Goal: Transaction & Acquisition: Purchase product/service

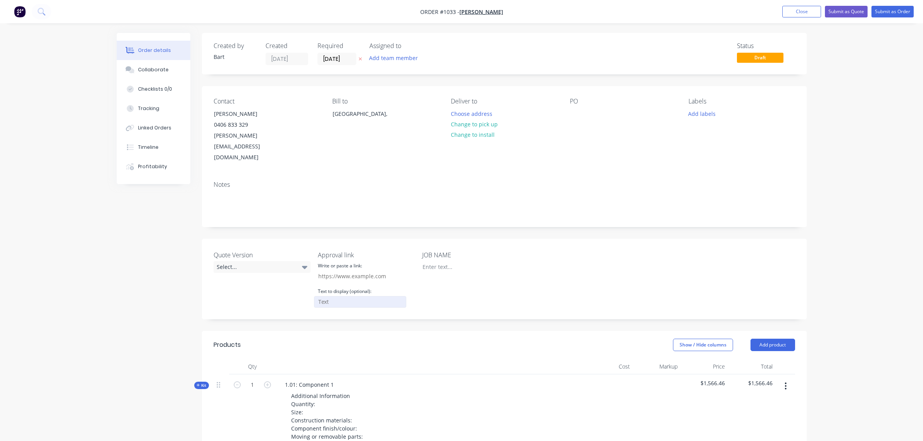
scroll to position [176, 0]
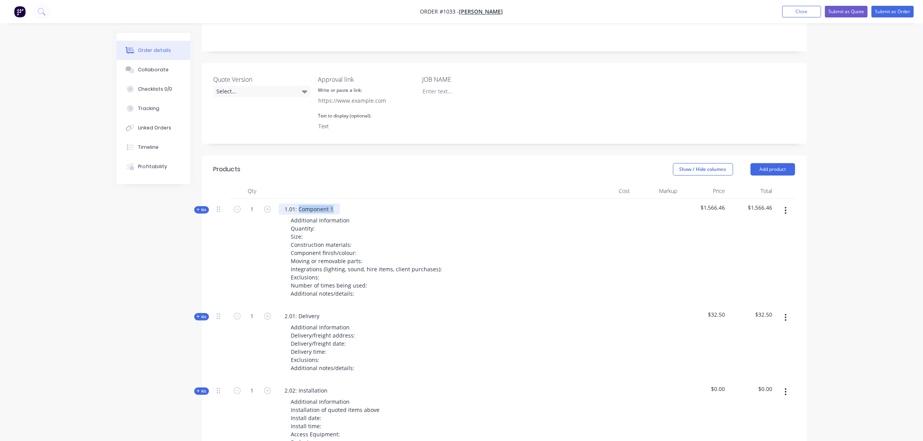
drag, startPoint x: 334, startPoint y: 185, endPoint x: 299, endPoint y: 189, distance: 34.7
click at [299, 203] on div "1.01: Component 1" at bounding box center [309, 208] width 61 height 11
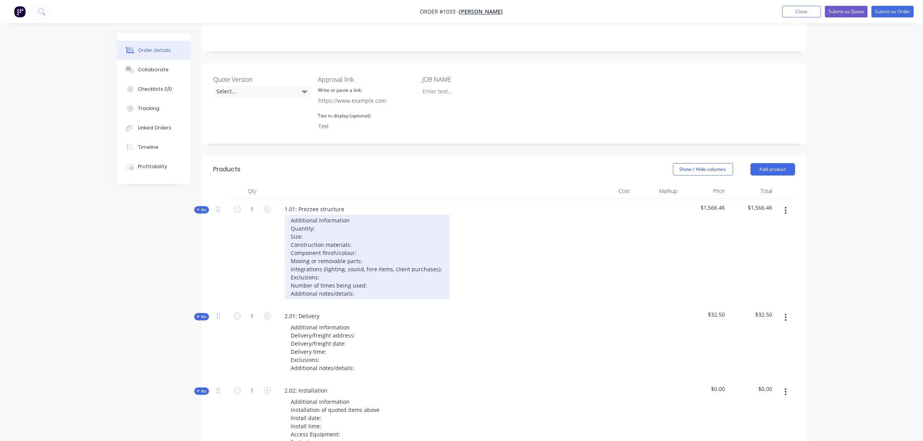
click at [323, 215] on div "Additional Information Quantity: Size: Construction materials: Component finish…" at bounding box center [367, 257] width 165 height 84
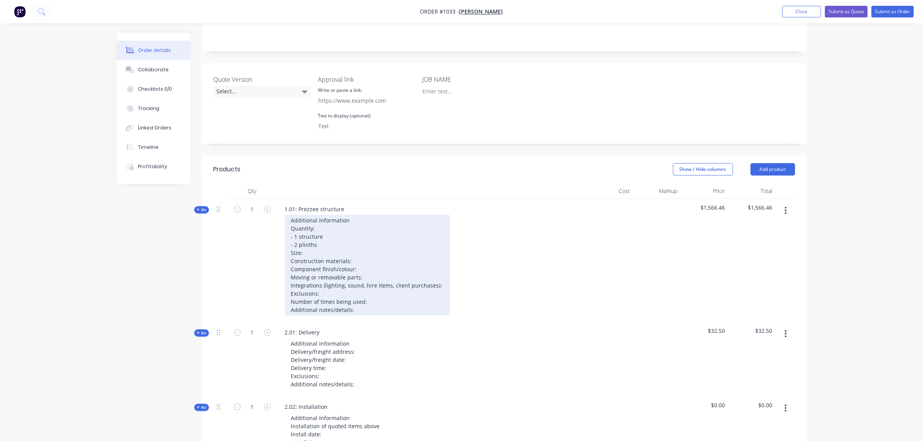
click at [313, 229] on div "Additional Information Quantity: - 1 structure - 2 plinths Size: Construction m…" at bounding box center [367, 265] width 165 height 101
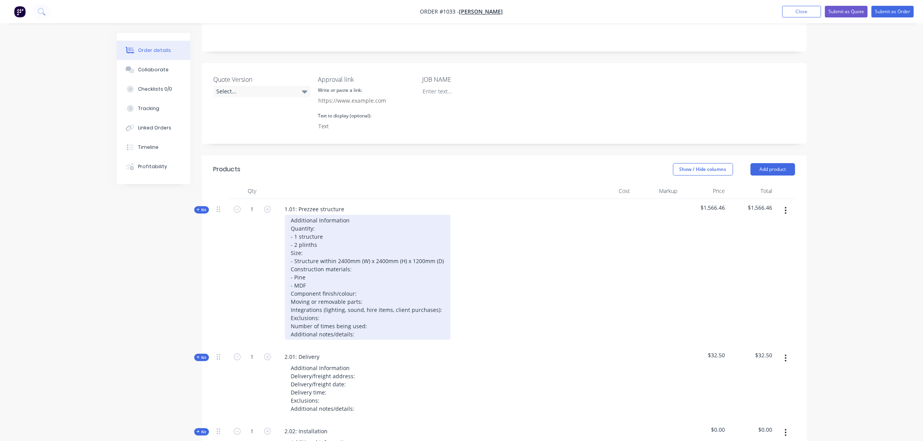
click at [362, 271] on div "Additional Information Quantity: - 1 structure - 2 plinths Size: - Structure wi…" at bounding box center [367, 277] width 165 height 125
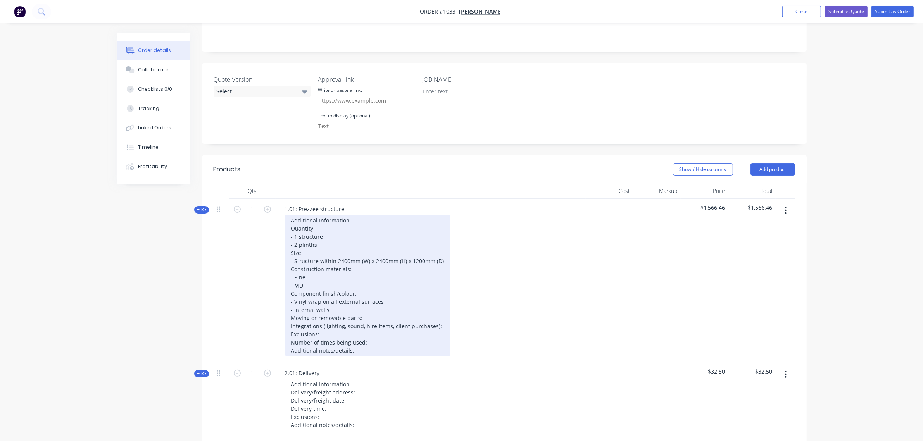
click at [333, 285] on div "Additional Information Quantity: - 1 structure - 2 plinths Size: - Structure wi…" at bounding box center [367, 285] width 165 height 141
click at [338, 287] on div "Additional Information Quantity: - 1 structure - 2 plinths Size: - Structure wi…" at bounding box center [367, 285] width 165 height 141
click at [347, 289] on div "Additional Information Quantity: - 1 structure - 2 plinths Size: - Structure wi…" at bounding box center [367, 285] width 165 height 141
click at [337, 284] on div "Additional Information Quantity: - 1 structure - 2 plinths Size: - Structure wi…" at bounding box center [367, 285] width 165 height 141
click at [361, 289] on div "Additional Information Quantity: - 1 structure - 2 plinths Size: - Structure wi…" at bounding box center [367, 285] width 165 height 141
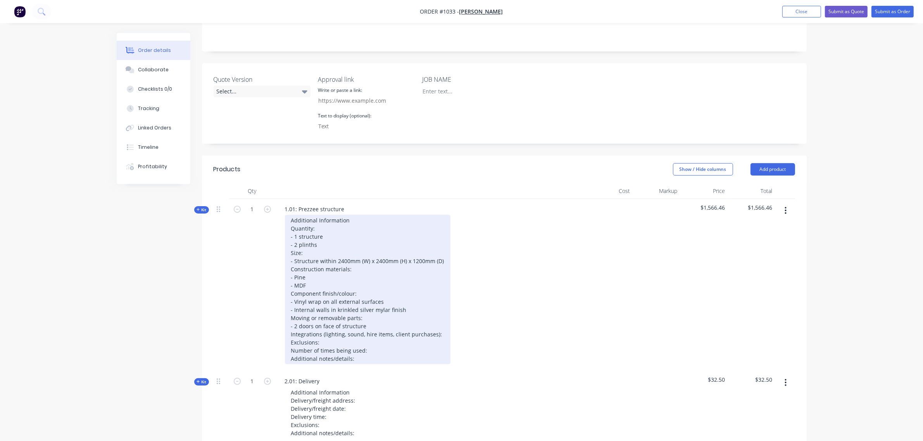
click at [412, 288] on div "Additional Information Quantity: - 1 structure - 2 plinths Size: - Structure wi…" at bounding box center [367, 290] width 165 height 150
drag, startPoint x: 393, startPoint y: 280, endPoint x: 387, endPoint y: 283, distance: 6.6
click at [392, 280] on div "Additional Information Quantity: - 1 structure - 2 plinths Size: - Structure wi…" at bounding box center [367, 290] width 165 height 150
click at [375, 303] on div "Additional Information Quantity: - 1 structure - 2 plinths Size: - Structure wi…" at bounding box center [369, 290] width 169 height 150
click at [350, 319] on div "Additional Information Quantity: - 1 structure - 2 plinths Size: - Structure wi…" at bounding box center [369, 290] width 169 height 150
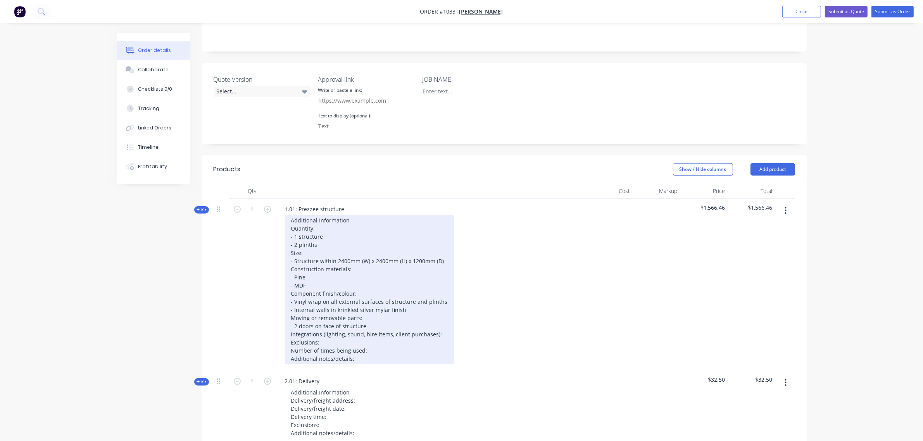
click at [442, 310] on div "Additional Information Quantity: - 1 structure - 2 plinths Size: - Structure wi…" at bounding box center [369, 290] width 169 height 150
click at [410, 286] on div "Additional Information Quantity: - 1 structure - 2 plinths Size: - Structure wi…" at bounding box center [369, 294] width 169 height 158
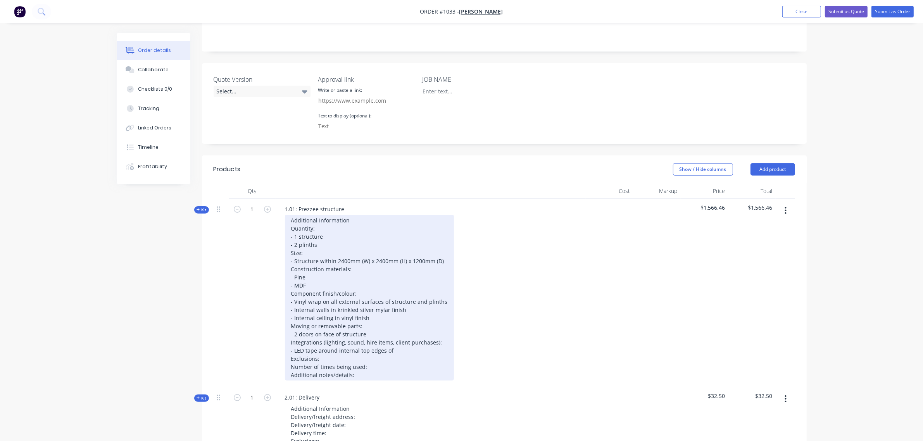
click at [398, 331] on div "Additional Information Quantity: - 1 structure - 2 plinths Size: - Structure wi…" at bounding box center [369, 298] width 169 height 166
click at [339, 334] on div "Additional Information Quantity: - 1 structure - 2 plinths Size: - Structure wi…" at bounding box center [369, 298] width 169 height 166
click at [373, 346] on div "Additional Information Quantity: - 1 structure - 2 plinths Size: - Structure wi…" at bounding box center [369, 298] width 169 height 166
click at [332, 336] on div "Additional Information Quantity: - 1 structure - 2 plinths Size: - Structure wi…" at bounding box center [369, 302] width 169 height 174
click at [319, 265] on div "Additional Information Quantity: - 1 structure - 2 plinths Size: - Structure wi…" at bounding box center [369, 302] width 169 height 174
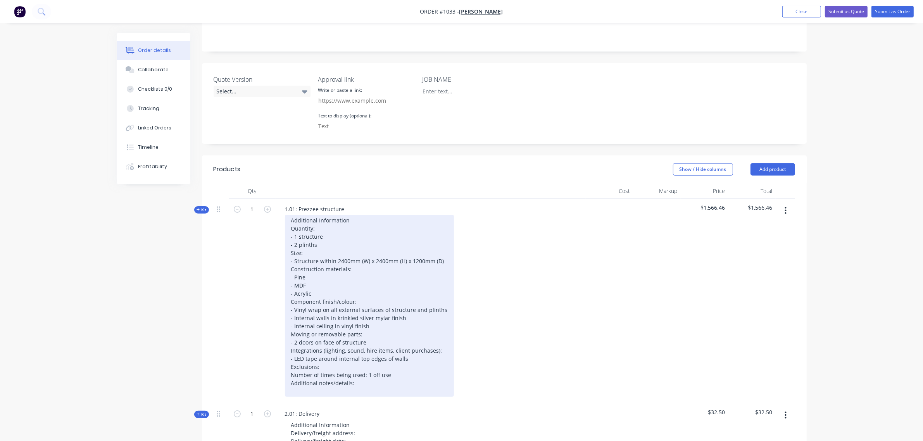
click at [379, 303] on div "Additional Information Quantity: - 1 structure - 2 plinths Size: - Structure wi…" at bounding box center [369, 306] width 169 height 182
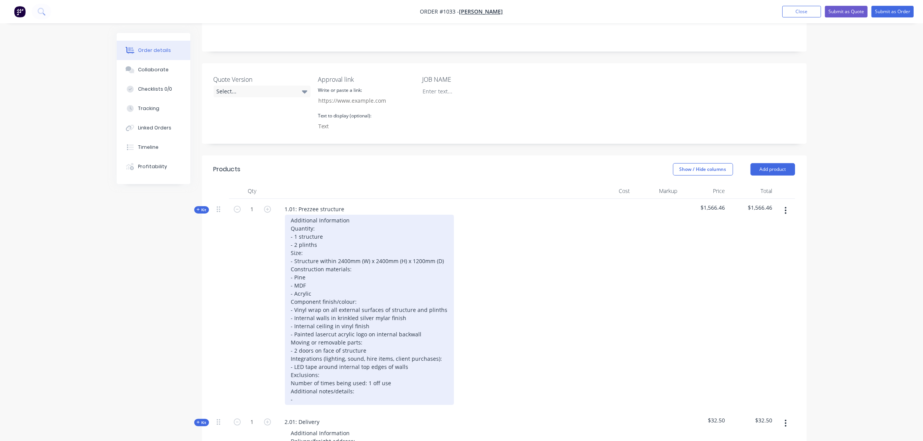
click at [372, 328] on div "Additional Information Quantity: - 1 structure - 2 plinths Size: - Structure wi…" at bounding box center [369, 310] width 169 height 190
click at [351, 349] on div "Additional Information Quantity: - 1 structure - 2 plinths Size: - Structure wi…" at bounding box center [369, 310] width 169 height 190
click at [351, 351] on div "Additional Information Quantity: - 1 structure - 2 plinths Size: - Structure wi…" at bounding box center [369, 310] width 169 height 190
click at [375, 379] on div "Additional Information Quantity: - 1 structure - 2 plinths Size: - Structure wi…" at bounding box center [369, 314] width 169 height 198
click at [365, 384] on div "Additional Information Quantity: - 1 structure - 2 plinths Size: - Structure wi…" at bounding box center [369, 314] width 169 height 198
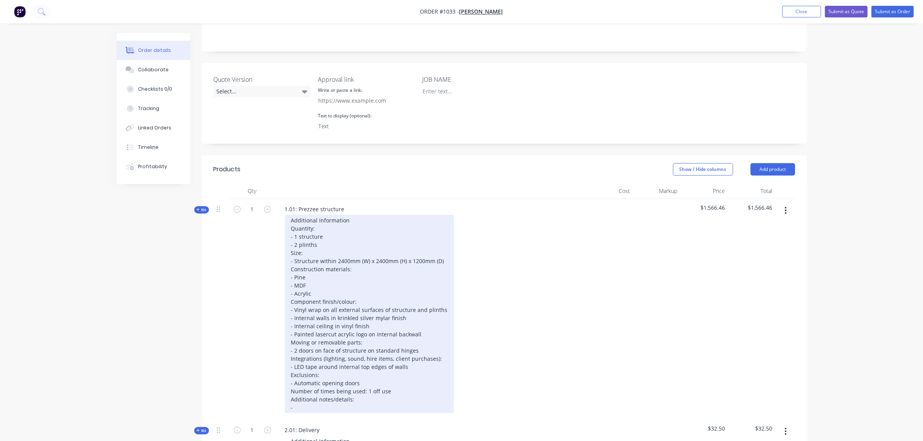
click at [362, 359] on div "Additional Information Quantity: - 1 structure - 2 plinths Size: - Structure wi…" at bounding box center [369, 314] width 169 height 198
click at [316, 394] on div "Additional Information Quantity: - 1 structure - 2 plinths Size: - Structure wi…" at bounding box center [369, 318] width 169 height 207
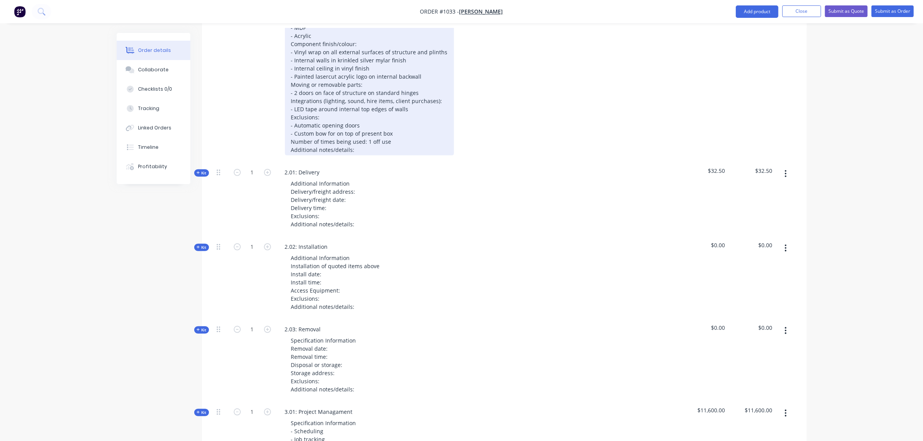
scroll to position [434, 0]
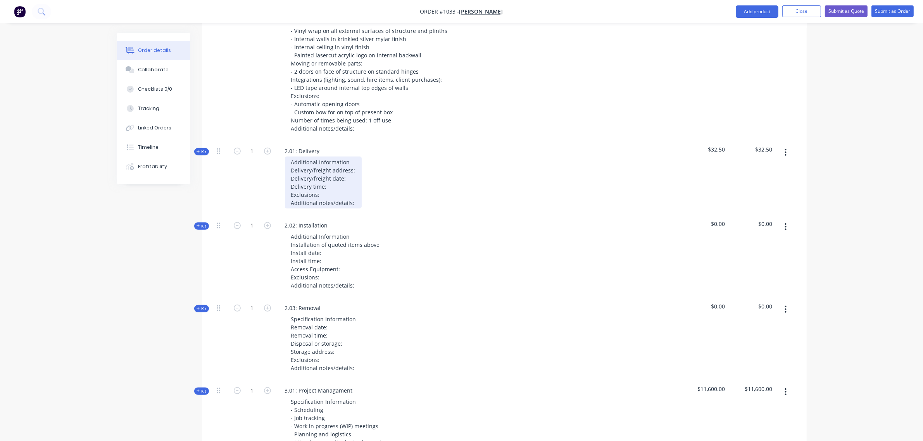
click at [359, 157] on div "Additional Information Delivery/freight address: Delivery/freight date: Deliver…" at bounding box center [323, 183] width 77 height 52
click at [363, 165] on div "Additional Information Delivery/freight address: Machine Hall Delivery/freight …" at bounding box center [341, 182] width 112 height 52
click at [363, 183] on div "Additional Information Delivery/freight address: Machine Hall Delivery/freight …" at bounding box center [341, 182] width 112 height 52
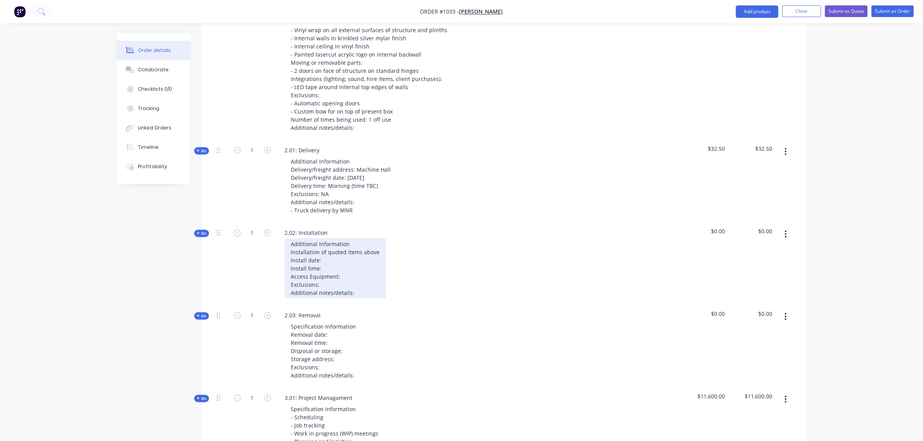
click at [341, 238] on div "Additional Information Installation of quoted items above Install date: Install…" at bounding box center [335, 268] width 101 height 60
click at [336, 246] on div "Additional Information Installation of quoted items above Install date: [DATE] …" at bounding box center [335, 268] width 101 height 60
click at [368, 272] on div "Additional Information Installation of quoted items above Install date: [DATE] …" at bounding box center [335, 268] width 101 height 60
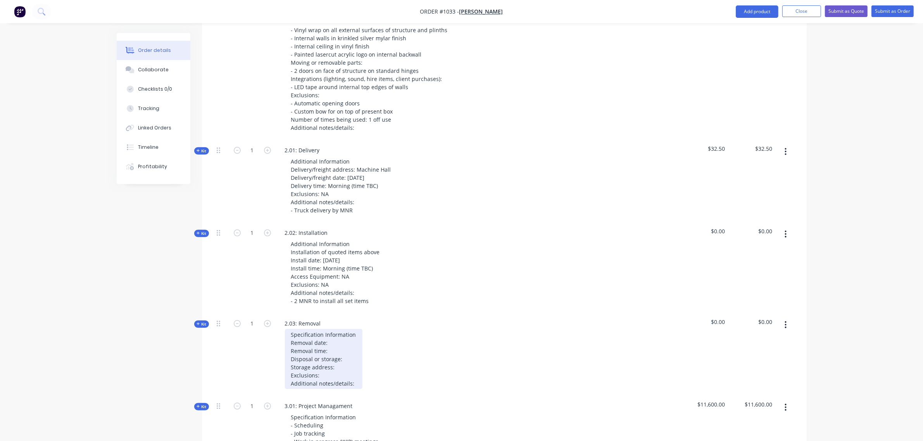
click at [343, 329] on div "Specification Information Removal date: Removal time: Disposal or storage: Stor…" at bounding box center [323, 359] width 77 height 60
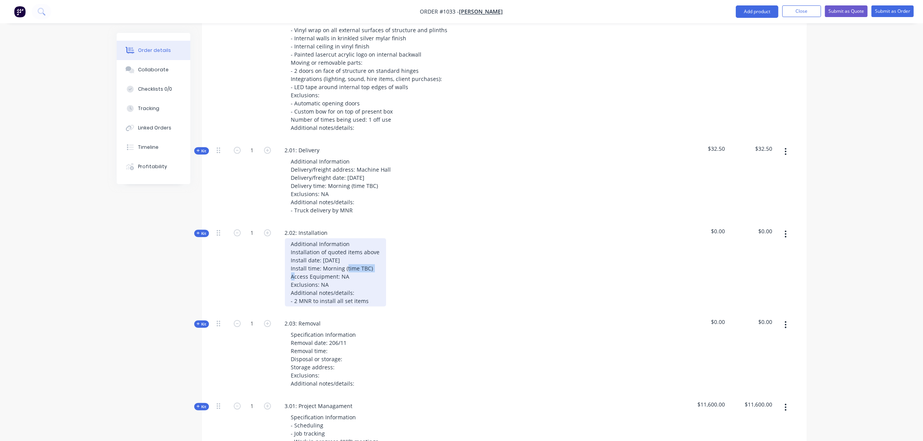
drag, startPoint x: 371, startPoint y: 246, endPoint x: 343, endPoint y: 246, distance: 27.9
click at [343, 246] on div "Additional Information Installation of quoted items above Install date: [DATE] …" at bounding box center [335, 272] width 101 height 68
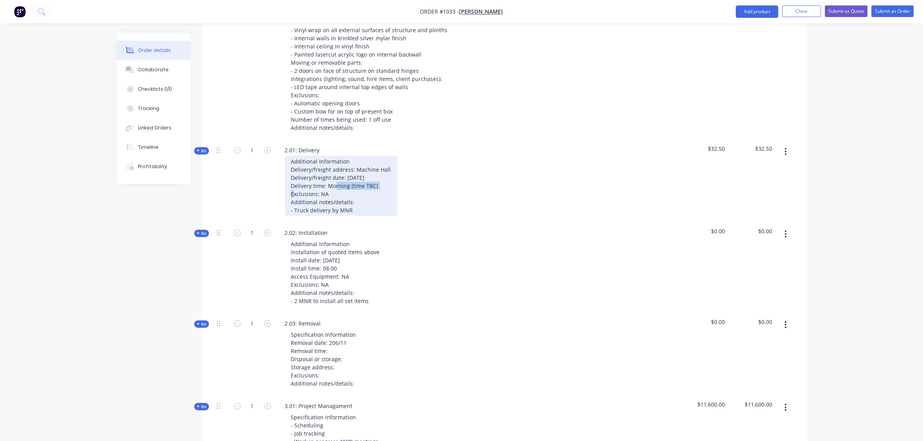
drag, startPoint x: 377, startPoint y: 163, endPoint x: 328, endPoint y: 165, distance: 49.2
click at [328, 165] on div "Additional Information Delivery/freight address: Machine Hall Delivery/freight …" at bounding box center [341, 186] width 112 height 60
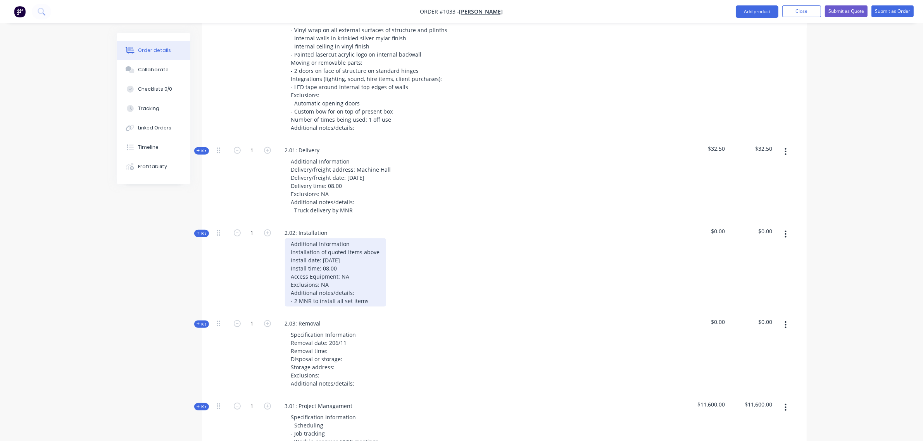
click at [336, 245] on div "Additional Information Installation of quoted items above Install date: [DATE] …" at bounding box center [335, 272] width 101 height 68
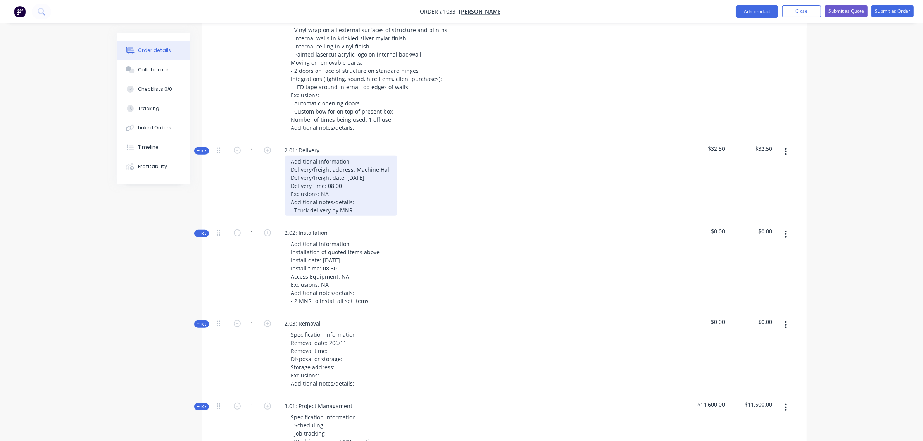
click at [341, 165] on div "Additional Information Delivery/freight address: Machine Hall Delivery/freight …" at bounding box center [341, 186] width 112 height 60
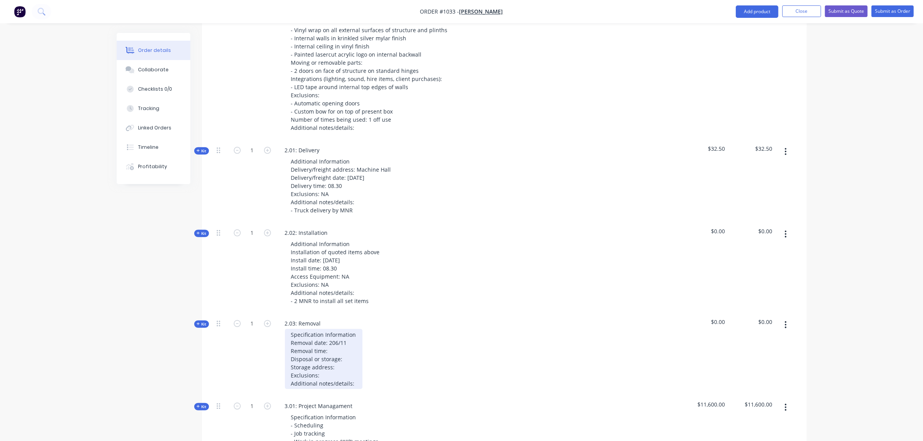
click at [338, 330] on div "Specification Information Removal date: 206/11 Removal time: Disposal or storag…" at bounding box center [323, 359] width 77 height 60
click at [355, 362] on div "Specification Information Removal date: 206/11 Removal time: After hours Dispos…" at bounding box center [329, 359] width 88 height 60
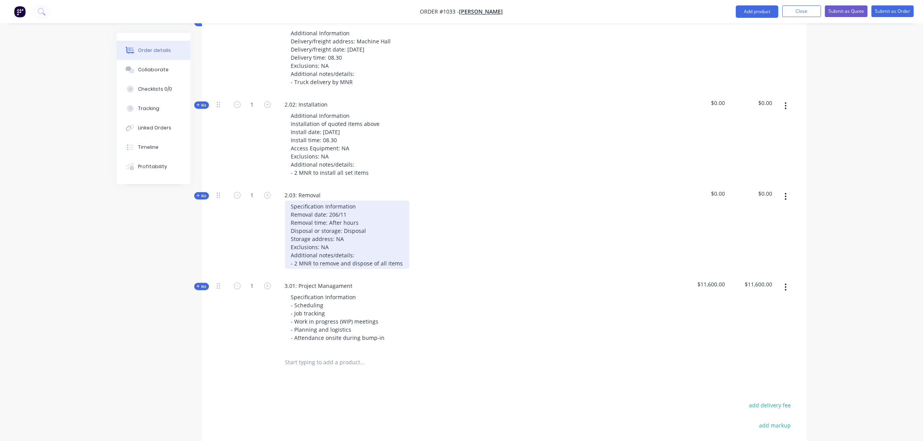
scroll to position [584, 0]
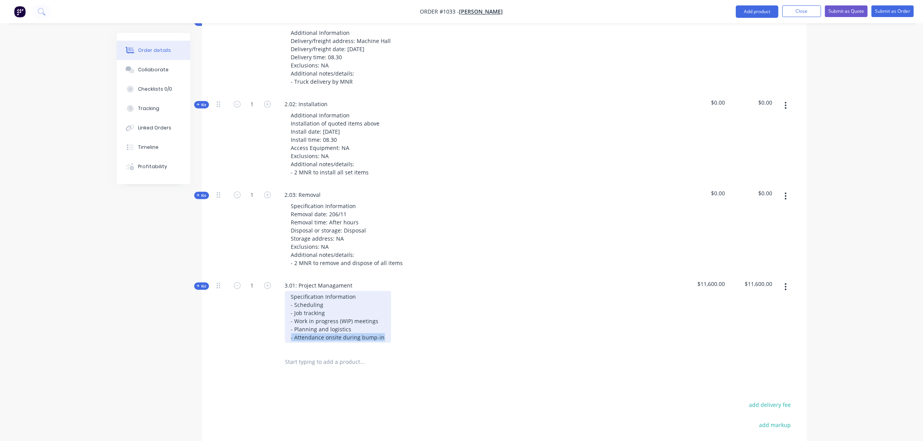
drag, startPoint x: 380, startPoint y: 314, endPoint x: 276, endPoint y: 312, distance: 104.6
click at [276, 312] on div "3.01: Project Managament Specification Information - Scheduling - Job tracking …" at bounding box center [430, 312] width 310 height 74
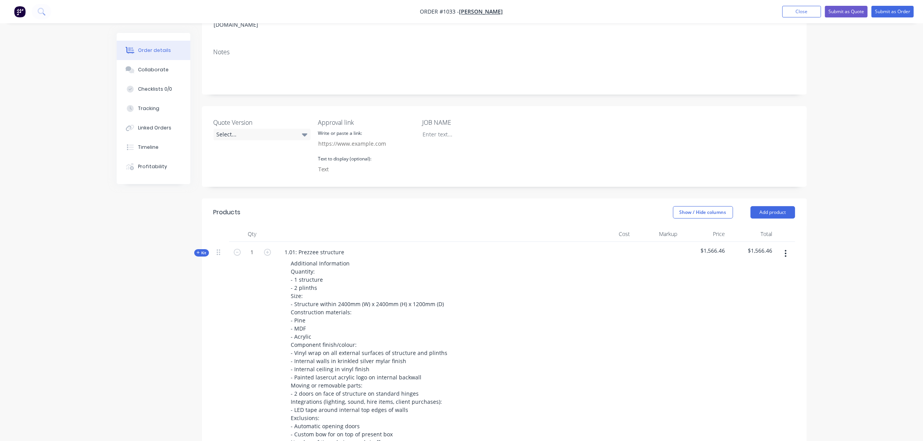
click at [204, 250] on span "Kit" at bounding box center [201, 253] width 10 height 6
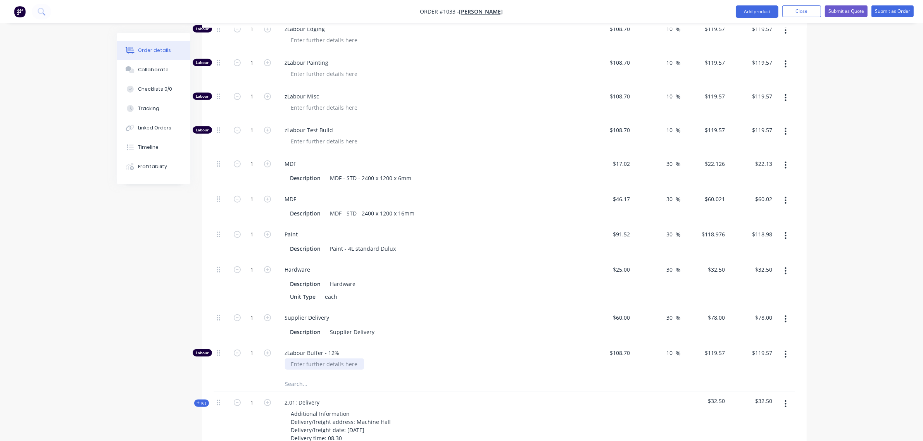
scroll to position [746, 0]
click at [305, 375] on input "text" at bounding box center [362, 382] width 155 height 15
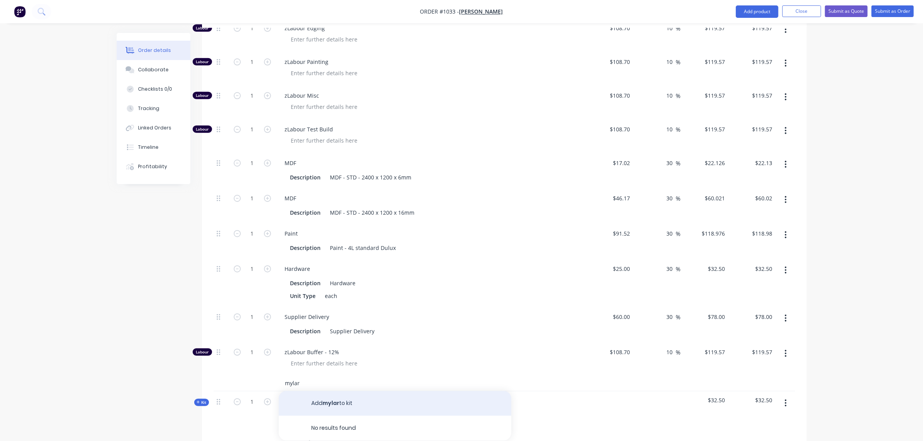
type input "mylar"
click at [338, 391] on button "Add mylar to kit" at bounding box center [395, 403] width 232 height 25
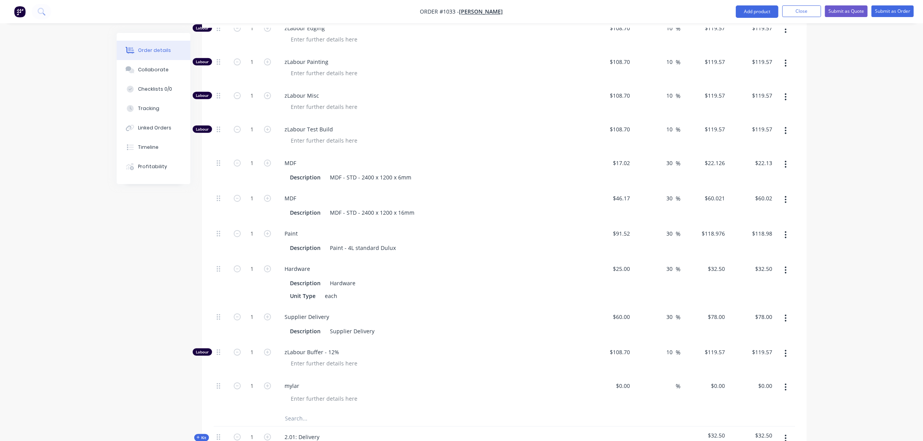
scroll to position [746, 0]
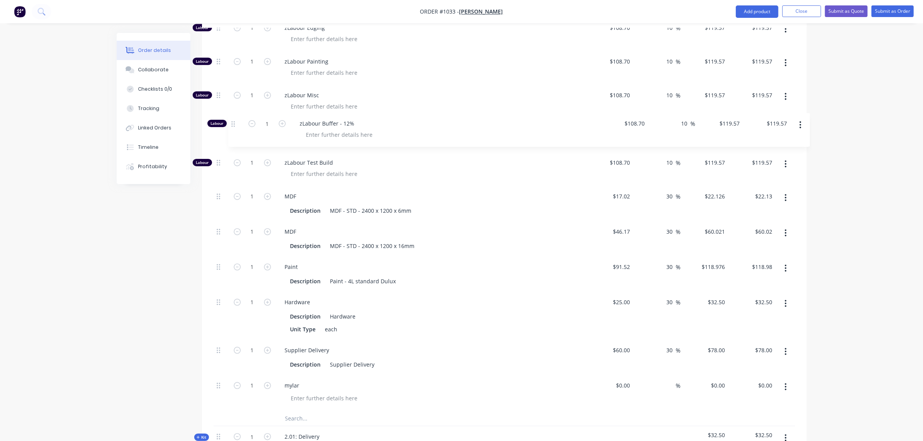
drag, startPoint x: 216, startPoint y: 332, endPoint x: 232, endPoint y: 121, distance: 212.6
click at [232, 121] on div "Labour 1 zLabour Building $108.70 $108.70 10 10 % $119.57 $119.57 $119.57 $119.…" at bounding box center [503, 129] width 581 height 561
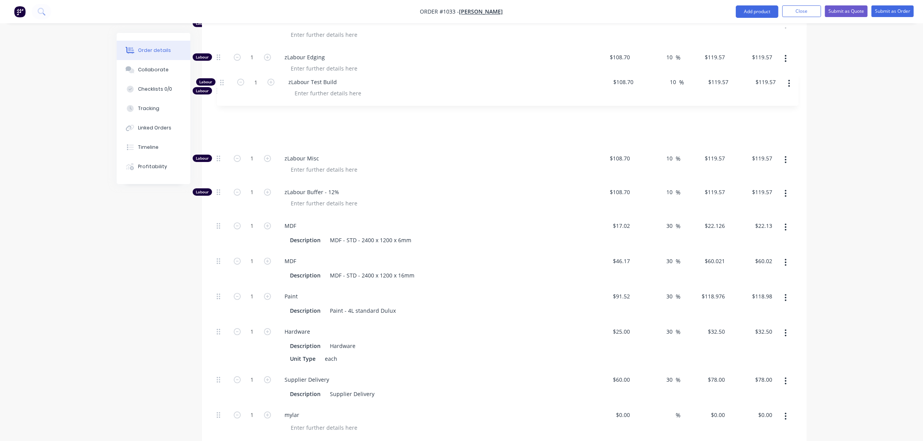
drag, startPoint x: 218, startPoint y: 142, endPoint x: 223, endPoint y: 81, distance: 61.8
click at [223, 81] on div "Labour 1 zLabour Building $108.70 $108.70 10 10 % $119.57 $119.57 $119.57 $119.…" at bounding box center [503, 158] width 581 height 561
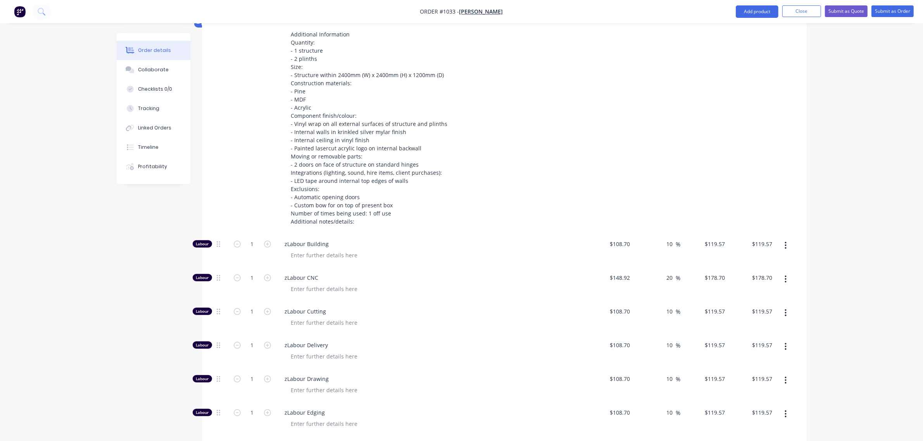
scroll to position [363, 0]
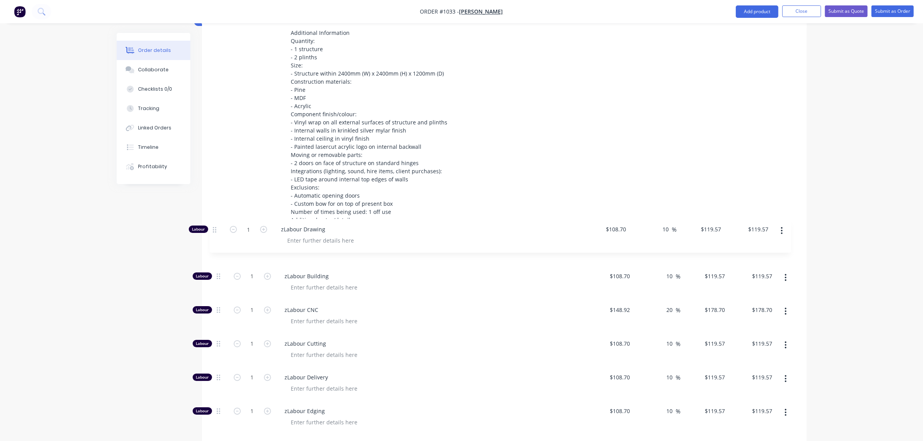
drag, startPoint x: 216, startPoint y: 358, endPoint x: 212, endPoint y: 225, distance: 133.0
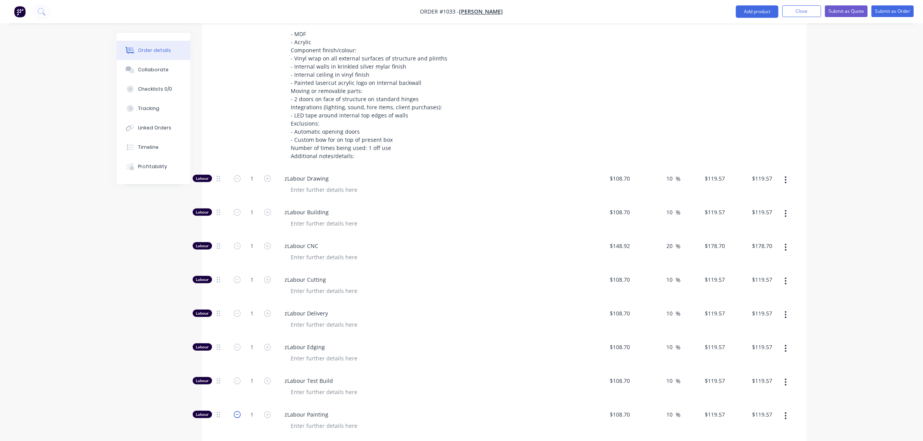
scroll to position [427, 0]
drag, startPoint x: 217, startPoint y: 258, endPoint x: 221, endPoint y: 189, distance: 69.4
click at [221, 189] on div "Labour 1 zLabour Drawing $108.70 $108.70 10 10 % $119.57 $119.57 $119.57 $119.5…" at bounding box center [503, 448] width 581 height 561
drag, startPoint x: 217, startPoint y: 258, endPoint x: 224, endPoint y: 221, distance: 37.3
click at [224, 221] on div "Labour 1 zLabour Drawing $108.70 $108.70 10 10 % $119.57 $119.57 $119.57 $119.5…" at bounding box center [503, 448] width 581 height 561
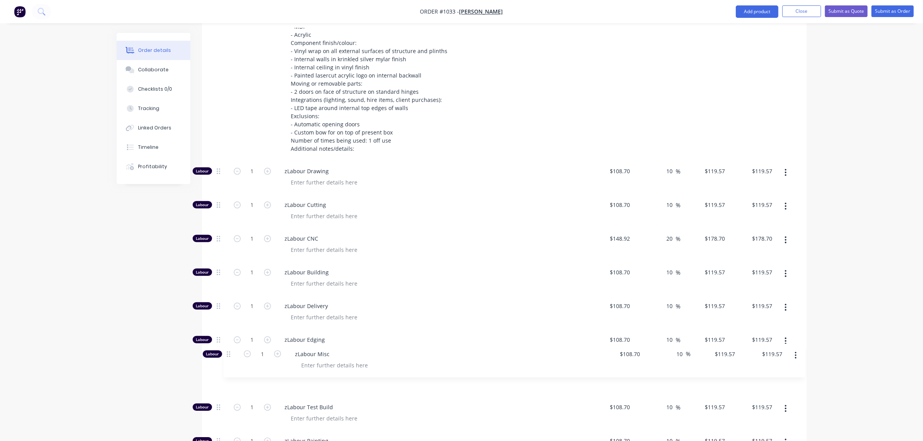
scroll to position [437, 0]
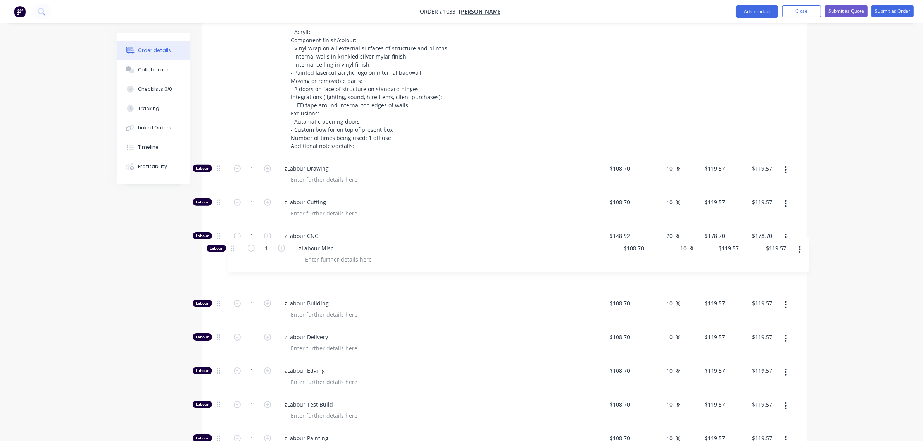
drag, startPoint x: 218, startPoint y: 426, endPoint x: 233, endPoint y: 245, distance: 181.5
click at [233, 245] on div "Labour 1 zLabour Drawing $108.70 $108.70 10 10 % $119.57 $119.57 $119.57 $119.5…" at bounding box center [503, 438] width 581 height 561
drag, startPoint x: 217, startPoint y: 350, endPoint x: 226, endPoint y: 245, distance: 104.6
click at [226, 245] on div "Labour 1 zLabour Drawing $108.70 $108.70 10 10 % $119.57 $119.57 $119.57 $119.5…" at bounding box center [503, 435] width 581 height 561
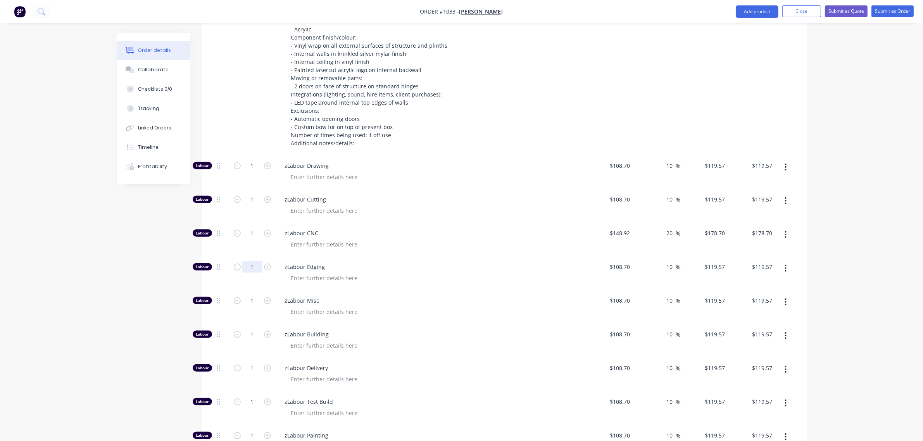
click at [247, 261] on input "1" at bounding box center [252, 267] width 20 height 12
type input "0"
type input "$0.00"
click at [370, 263] on span "zLabour Edging" at bounding box center [434, 267] width 298 height 8
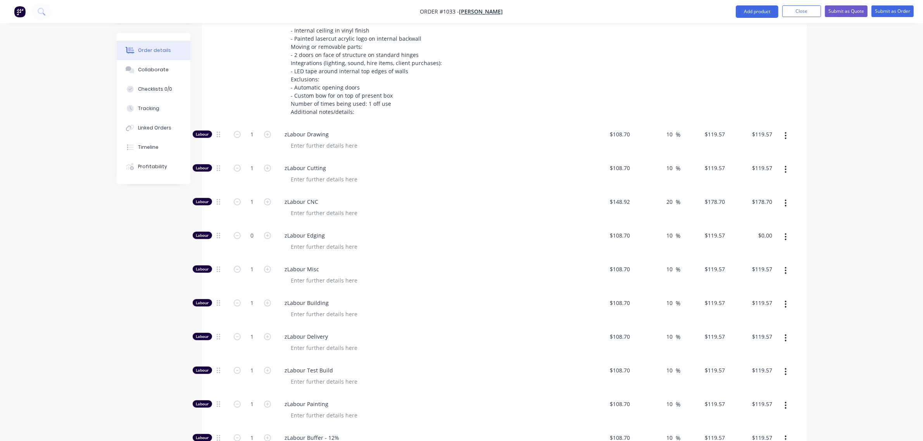
scroll to position [472, 0]
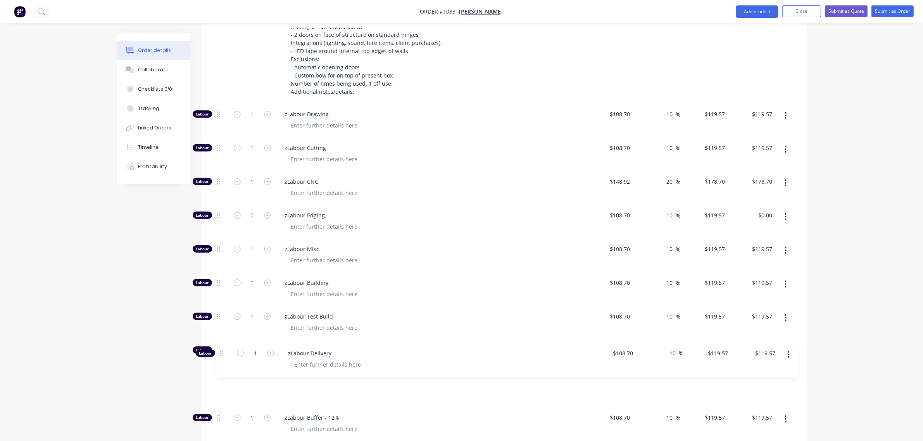
drag, startPoint x: 219, startPoint y: 314, endPoint x: 222, endPoint y: 355, distance: 40.4
click at [222, 355] on div "Labour 1 zLabour Drawing $108.70 $108.70 10 10 % $119.57 $119.57 $119.57 $119.5…" at bounding box center [503, 384] width 581 height 561
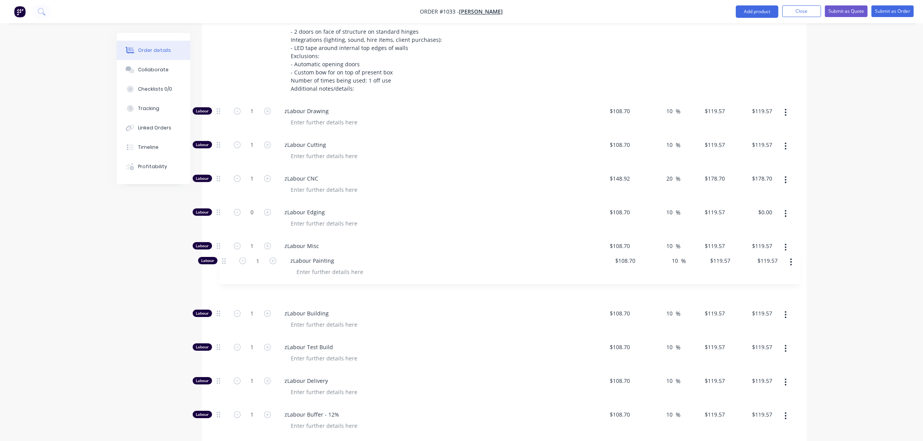
drag, startPoint x: 218, startPoint y: 325, endPoint x: 224, endPoint y: 257, distance: 69.2
click at [224, 257] on div "Labour 1 zLabour Drawing $108.70 $108.70 10 10 % $119.57 $119.57 $119.57 $119.5…" at bounding box center [503, 381] width 581 height 561
drag, startPoint x: 217, startPoint y: 294, endPoint x: 223, endPoint y: 257, distance: 37.2
click at [223, 257] on div "Labour 1 zLabour Drawing $108.70 $108.70 10 10 % $119.57 $119.57 $119.57 $119.5…" at bounding box center [503, 381] width 581 height 561
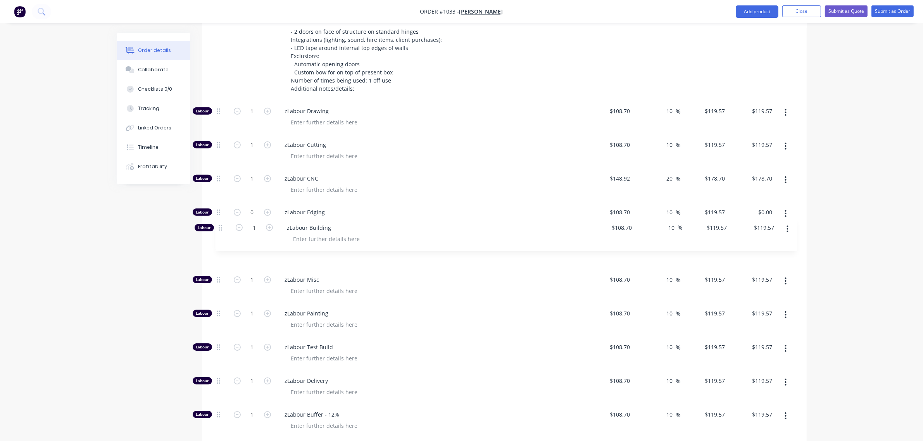
drag, startPoint x: 216, startPoint y: 259, endPoint x: 220, endPoint y: 226, distance: 33.5
click at [220, 226] on div "Labour 1 zLabour Drawing $108.70 $108.70 10 10 % $119.57 $119.57 $119.57 $119.5…" at bounding box center [503, 381] width 581 height 561
click at [245, 105] on input "1" at bounding box center [252, 111] width 20 height 12
type input "12"
type input "$1,434.84"
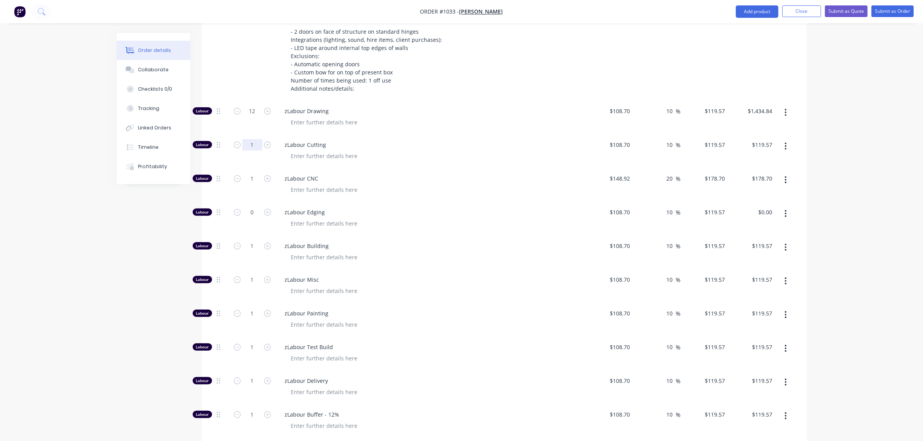
click at [251, 139] on input "1" at bounding box center [252, 145] width 20 height 12
type input "2"
type input "$239.14"
click at [247, 173] on input "1" at bounding box center [252, 179] width 20 height 12
type input "2"
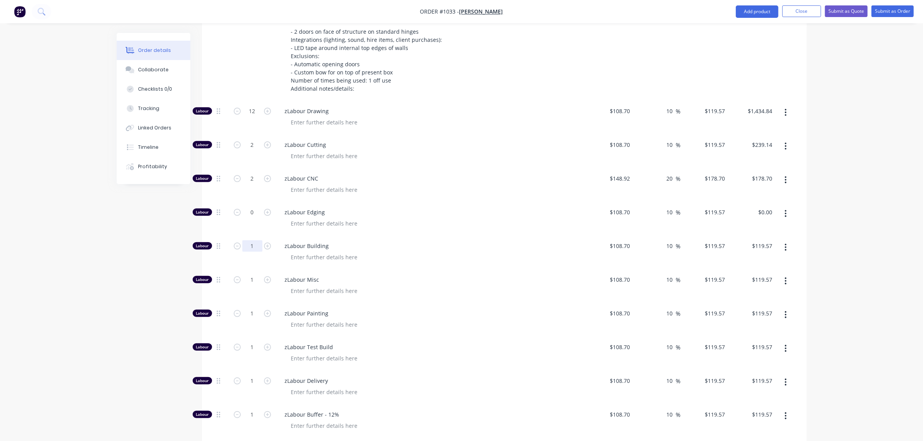
type input "$357.40"
click at [249, 240] on input "1" at bounding box center [252, 246] width 20 height 12
type input "24"
type input "$2,869.68"
click at [248, 274] on input "1" at bounding box center [252, 280] width 20 height 12
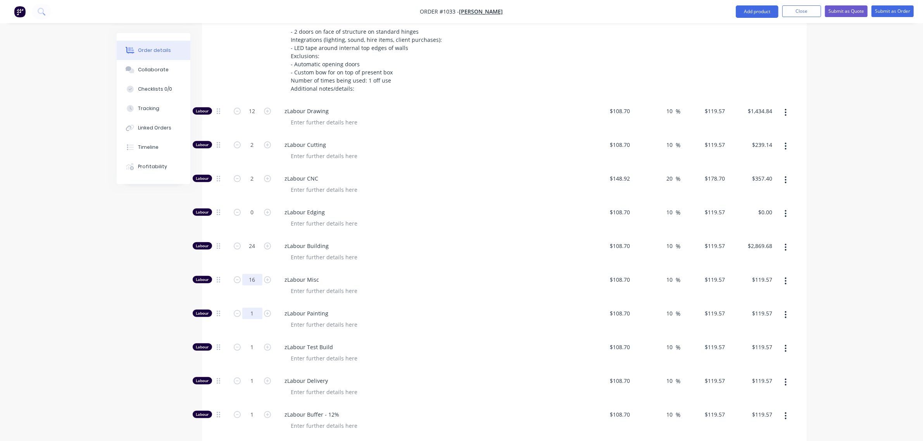
type input "16"
type input "$1,913.12"
click at [249, 308] on input "1" at bounding box center [252, 314] width 20 height 12
type input "0"
type input "$0.00"
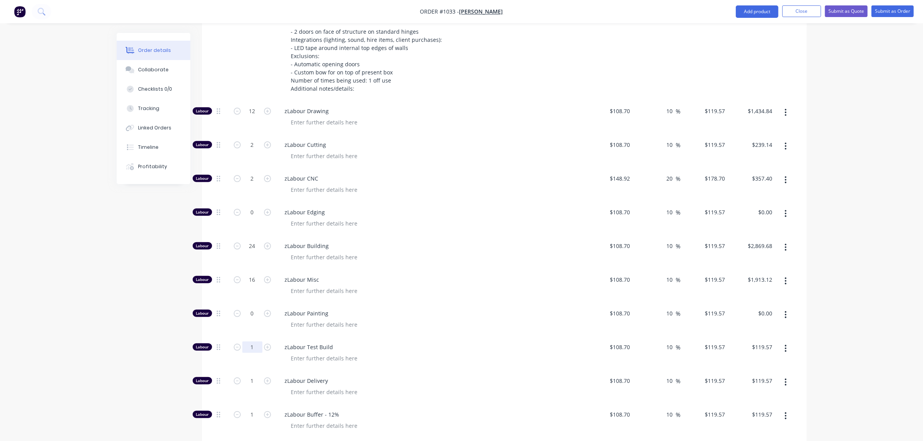
click at [247, 341] on input "1" at bounding box center [252, 347] width 20 height 12
click at [250, 274] on input "16" at bounding box center [252, 280] width 20 height 12
type input "24"
type input "$2,869.68"
click at [254, 308] on input "0" at bounding box center [252, 314] width 20 height 12
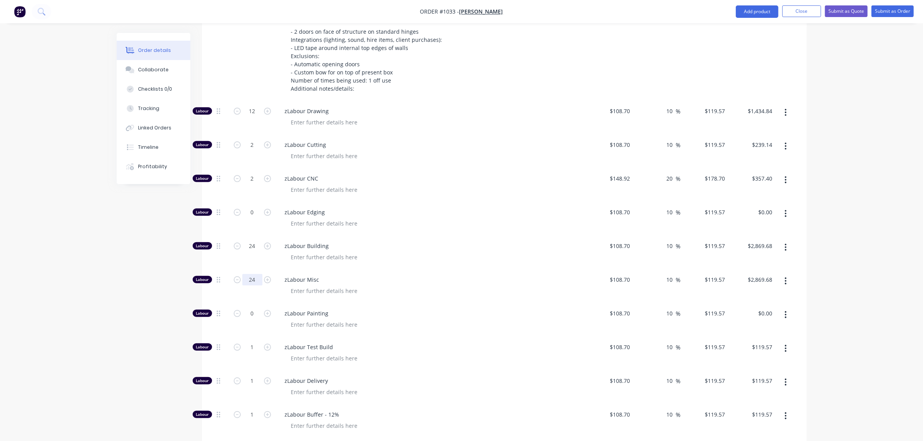
click at [252, 274] on input "24" at bounding box center [252, 280] width 20 height 12
type input "32"
type input "$3,826.24"
click at [252, 308] on input "0" at bounding box center [252, 314] width 20 height 12
click at [246, 341] on input "1" at bounding box center [252, 347] width 20 height 12
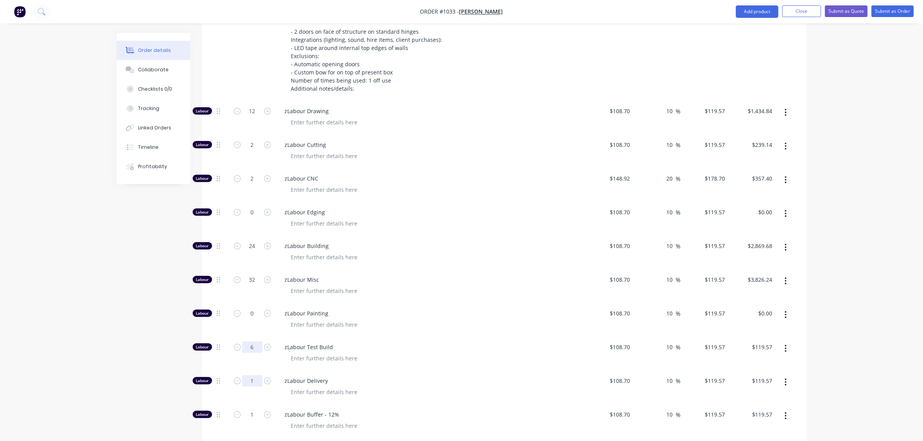
type input "6"
type input "$717.42"
click at [247, 375] on input "1" at bounding box center [252, 381] width 20 height 12
type input "4"
type input "$478.28"
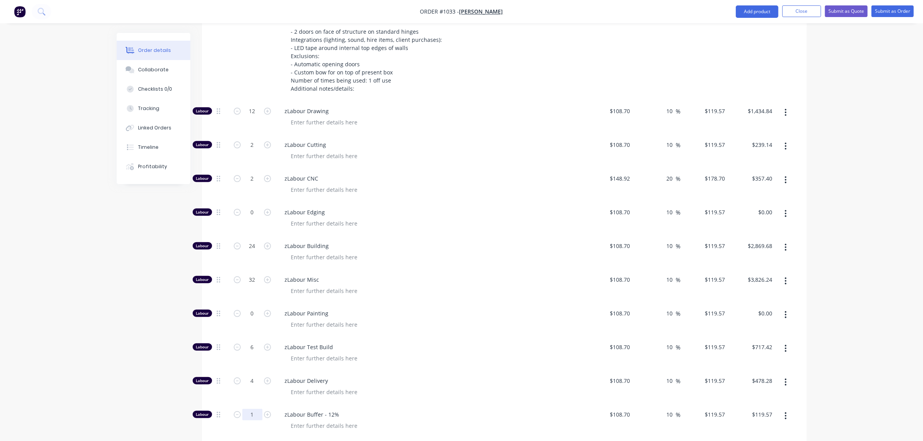
click at [252, 409] on input "1" at bounding box center [252, 415] width 20 height 12
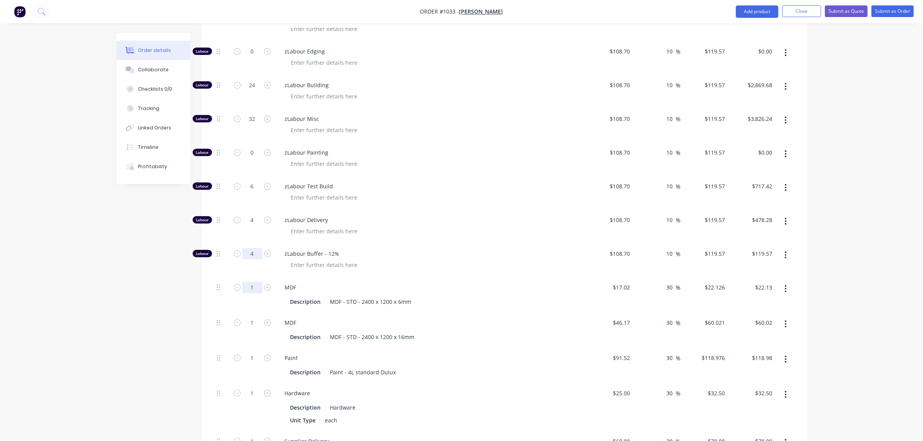
scroll to position [656, 0]
type input "4"
type input "$478.28"
click at [246, 281] on input "1" at bounding box center [252, 287] width 20 height 12
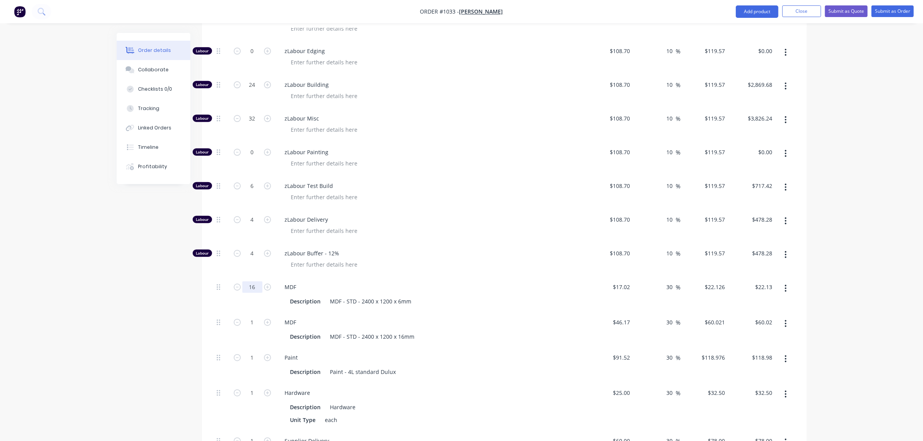
type input "16"
type input "$354.02"
click at [249, 317] on input "1" at bounding box center [252, 323] width 20 height 12
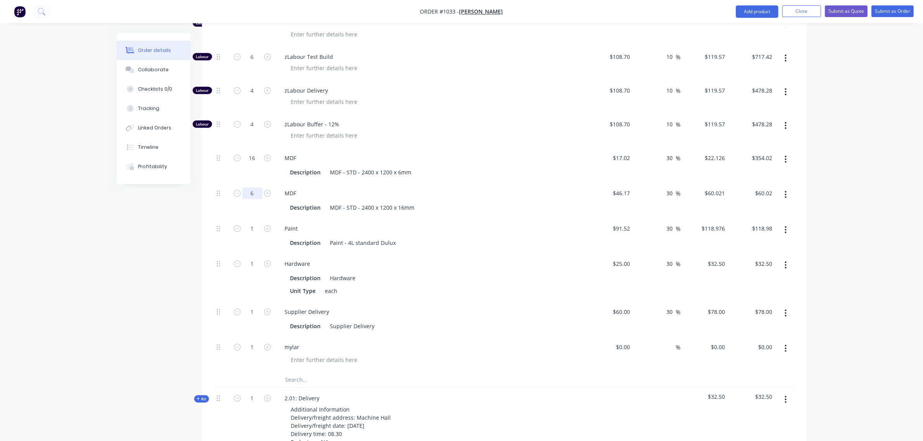
scroll to position [785, 0]
type input "6"
type input "$360.13"
click at [297, 372] on input "text" at bounding box center [362, 379] width 155 height 15
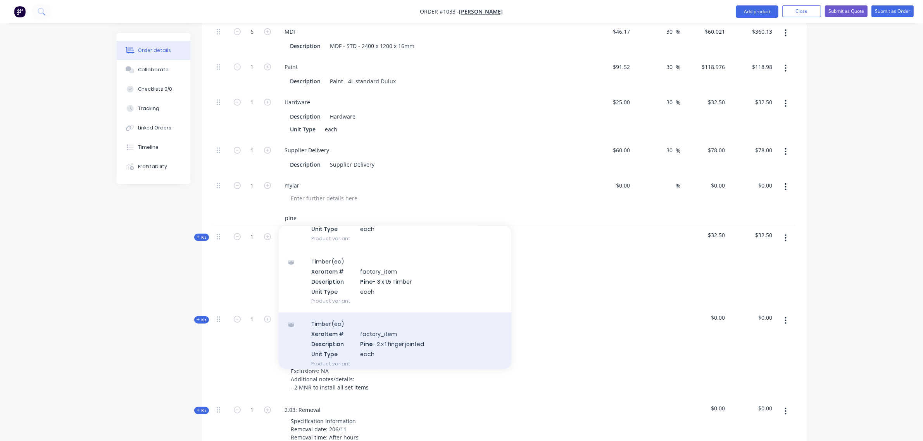
scroll to position [64, 0]
type input "pine"
click at [392, 325] on div "Timber (ea) Xero Item # factory_item Description Pine - 2 x 1 finger jointed Un…" at bounding box center [395, 342] width 232 height 62
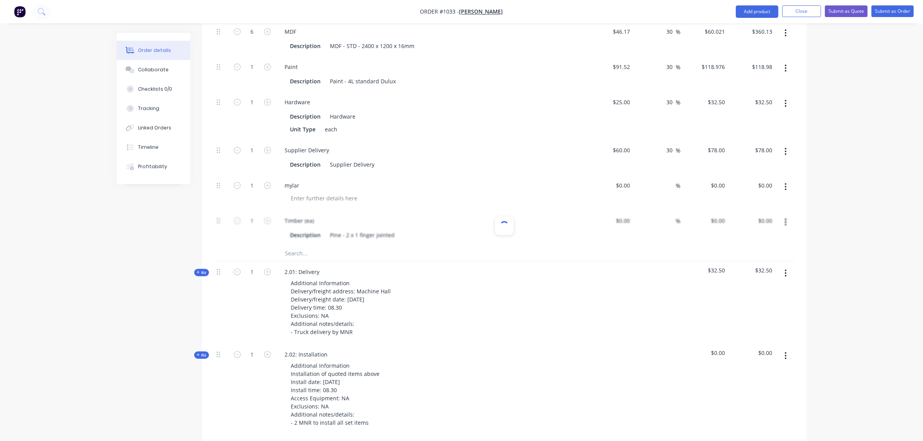
type input "$12.78"
type input "30"
type input "$16.614"
type input "$16.61"
click at [252, 215] on input "1" at bounding box center [252, 221] width 20 height 12
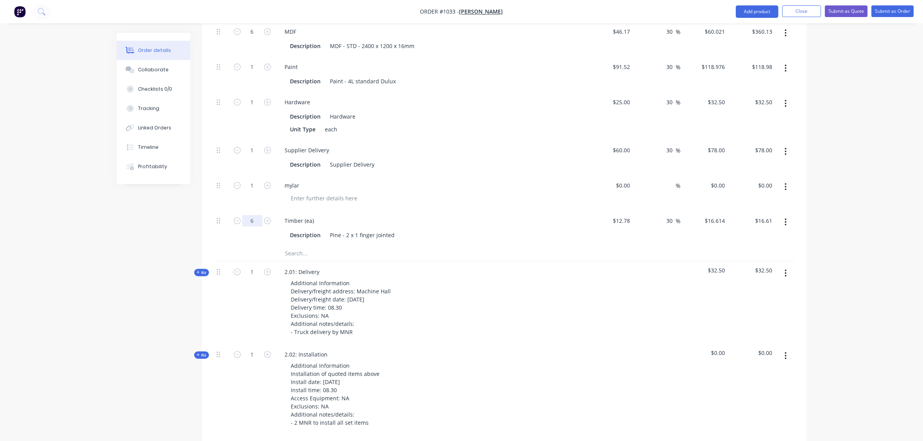
type input "6"
type input "$99.68"
click at [297, 246] on input "text" at bounding box center [362, 253] width 155 height 15
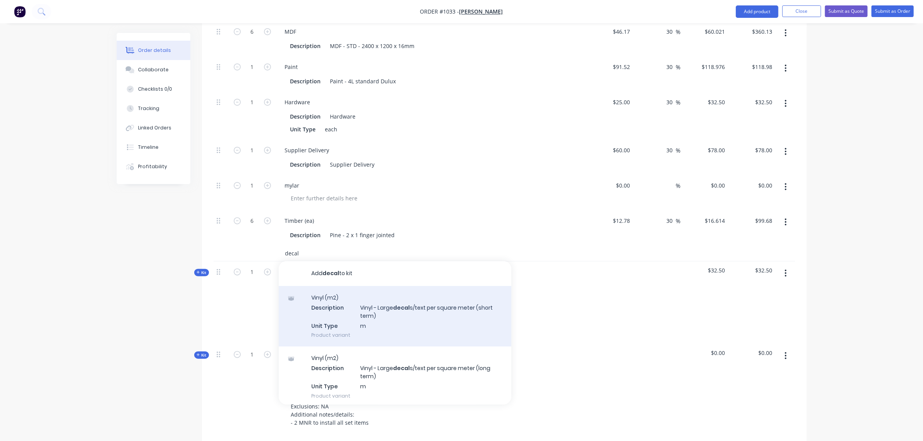
type input "decal"
click at [358, 293] on div "Vinyl (m2) Description Vinyl - Large decal s/text per square meter (short term)…" at bounding box center [395, 316] width 232 height 60
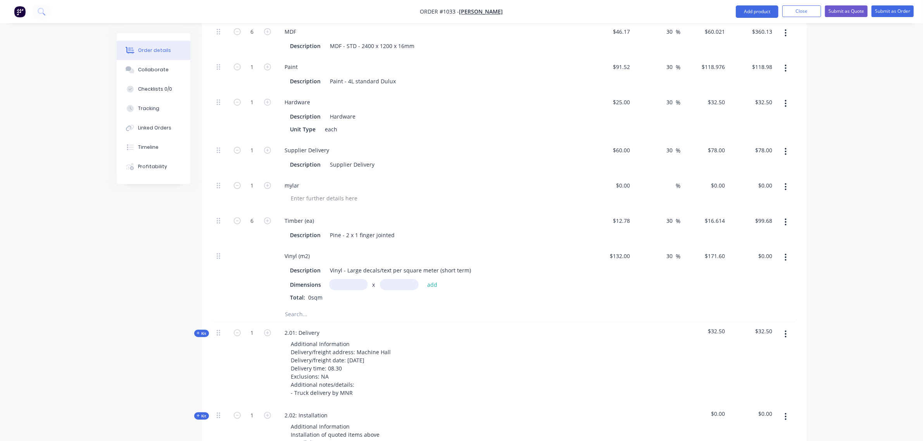
click at [348, 279] on input "text" at bounding box center [348, 284] width 39 height 11
click at [348, 279] on input "8" at bounding box center [348, 284] width 39 height 11
type input "17m"
click at [385, 279] on input "text" at bounding box center [399, 284] width 39 height 11
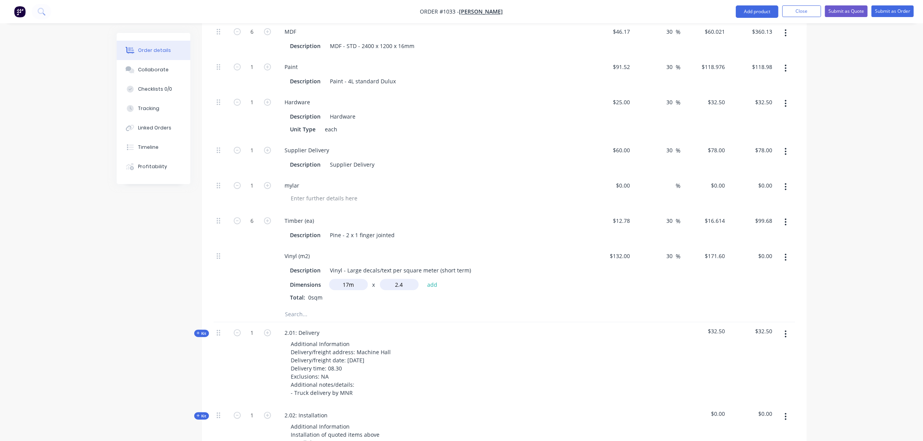
type input "2.4"
click at [423, 279] on button "add" at bounding box center [432, 284] width 18 height 10
type input "$7,001.28"
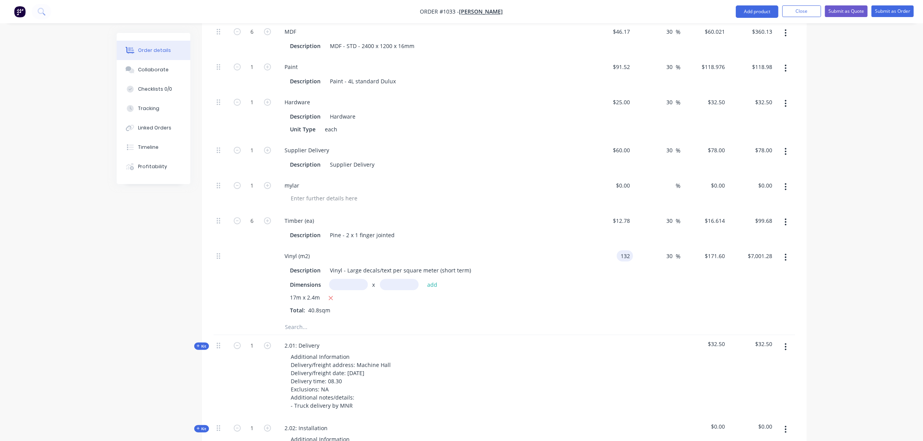
click at [613, 246] on div "132 132" at bounding box center [609, 283] width 48 height 74
type input "$80.00"
type input "$104.00"
type input "$4,243.20"
click at [556, 223] on div "Timber (ea) Description Pine - 2 x 1 finger jointed" at bounding box center [430, 227] width 310 height 35
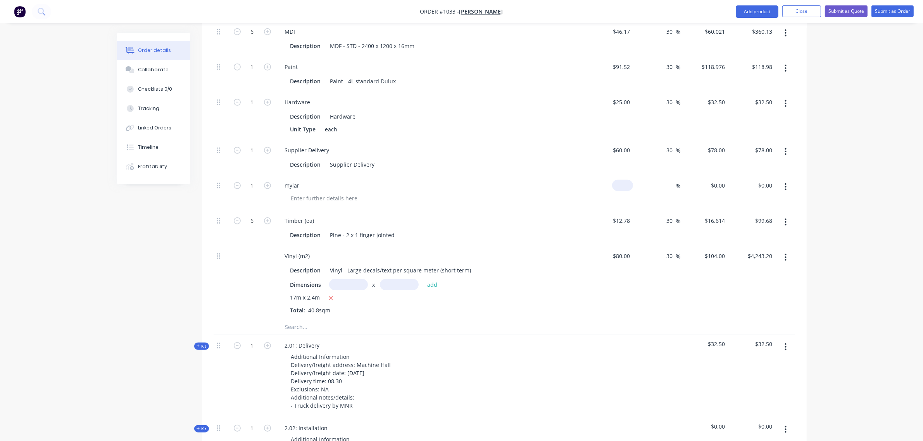
click at [622, 180] on div "$0.00" at bounding box center [622, 185] width 21 height 11
click at [622, 180] on div "0 0" at bounding box center [627, 185] width 12 height 11
type input "$150.00"
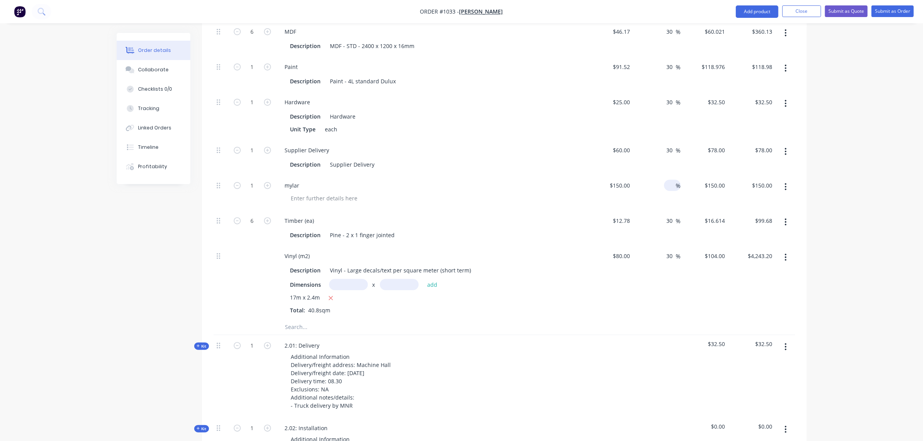
click at [670, 180] on input at bounding box center [671, 185] width 9 height 11
type input "30"
type input "$195.00"
click at [249, 145] on input "1" at bounding box center [252, 151] width 20 height 12
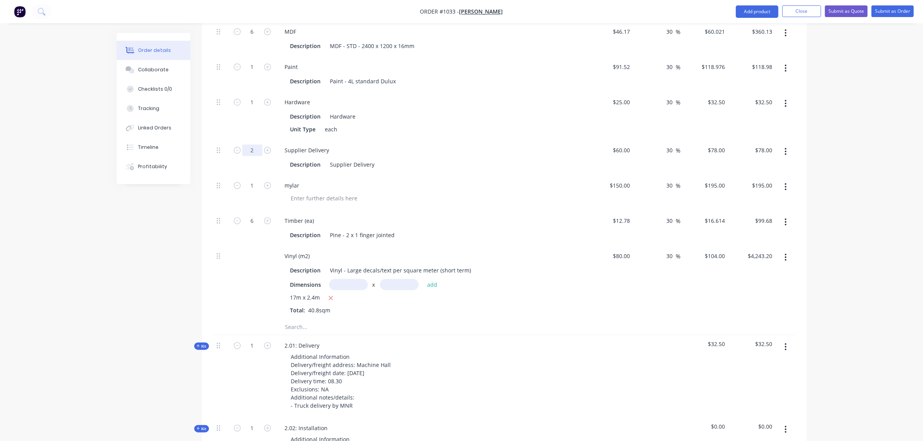
type input "2"
type input "$156.00"
click at [388, 117] on div "Hardware Description Hardware Unit Type each" at bounding box center [430, 116] width 310 height 48
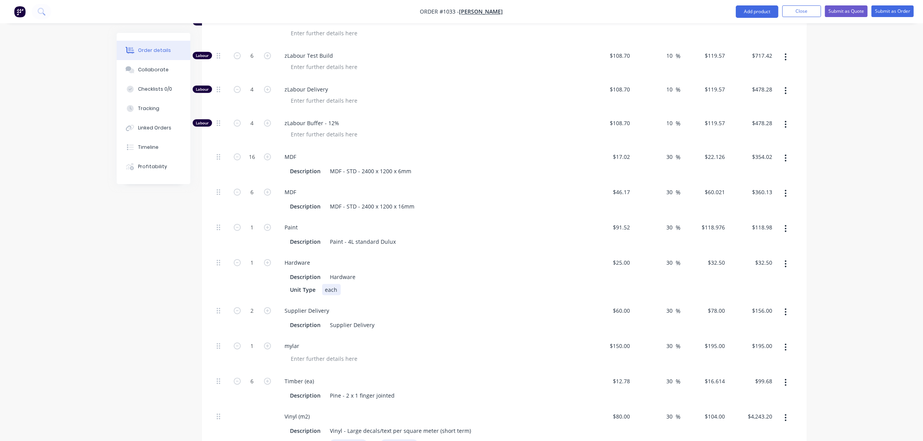
scroll to position [785, 0]
click at [254, 222] on input "1" at bounding box center [252, 228] width 20 height 12
type input "0.5"
type input "$59.49"
click at [351, 222] on div "Paint" at bounding box center [431, 227] width 304 height 11
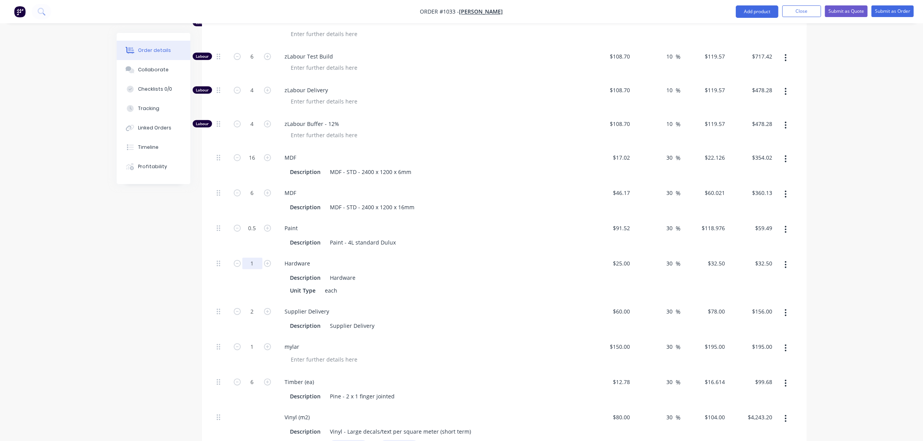
click at [247, 258] on input "1" at bounding box center [252, 264] width 20 height 12
type input "10"
type input "$325.00"
click at [365, 258] on div "Hardware" at bounding box center [431, 263] width 304 height 11
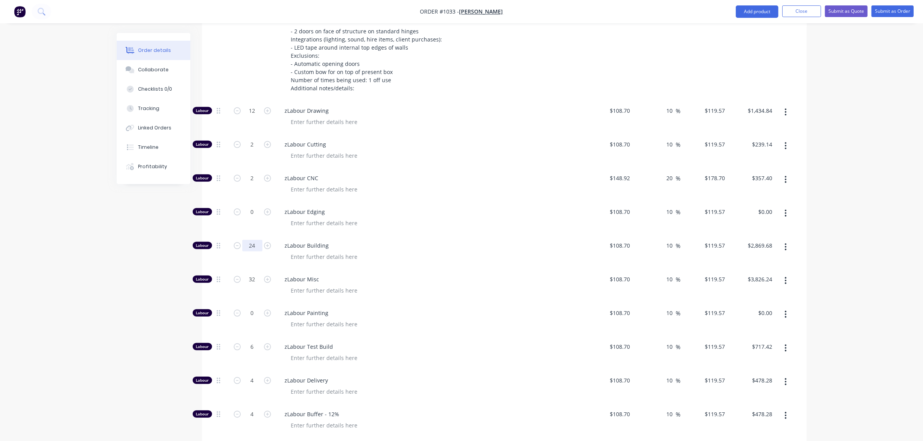
scroll to position [494, 0]
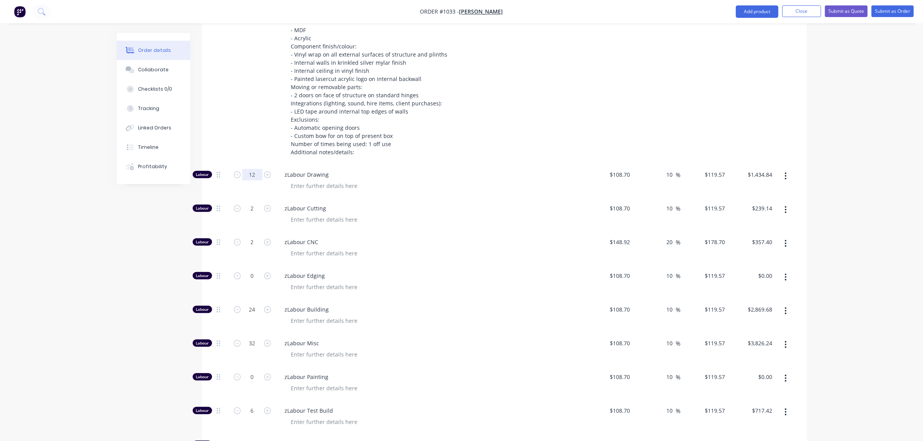
click at [251, 169] on input "12" at bounding box center [252, 175] width 20 height 12
type input "16"
type input "$1,913.12"
click at [372, 165] on div "zLabour Drawing" at bounding box center [430, 182] width 310 height 34
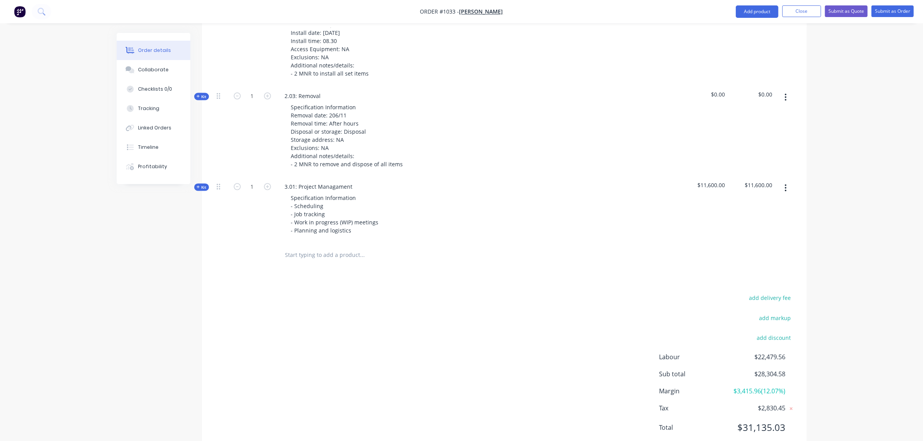
scroll to position [1372, 0]
click at [253, 177] on input "1" at bounding box center [252, 183] width 20 height 12
click at [429, 142] on div "Specification Information Removal date: 206/11 Removal time: After hours Dispos…" at bounding box center [431, 132] width 304 height 68
click at [452, 131] on div "Specification Information Removal date: 206/11 Removal time: After hours Dispos…" at bounding box center [431, 132] width 304 height 68
click at [248, 177] on input "0" at bounding box center [252, 183] width 20 height 12
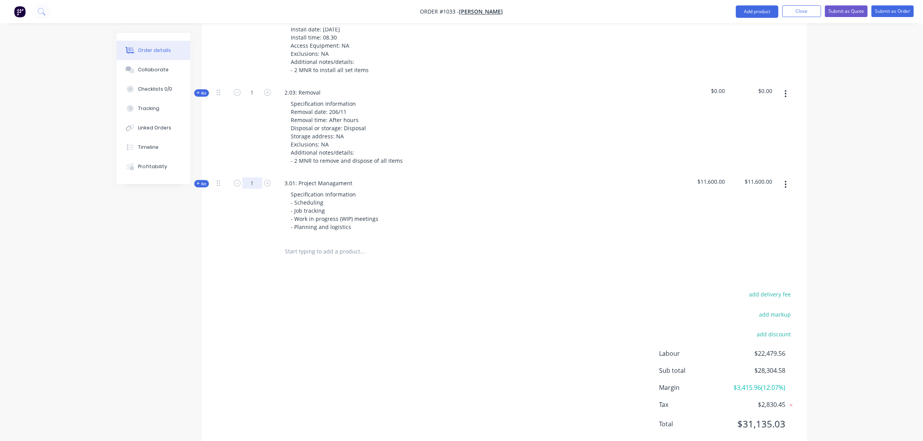
type input "1"
click at [204, 181] on span "Kit" at bounding box center [201, 184] width 10 height 6
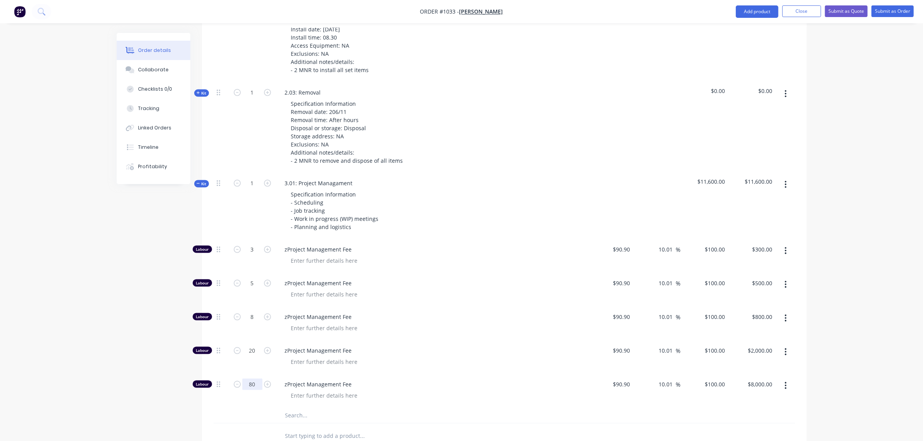
click at [248, 379] on input "80" at bounding box center [252, 385] width 20 height 12
type input "0"
type input "$0.00"
click at [248, 345] on input "20" at bounding box center [252, 351] width 20 height 12
type input "0"
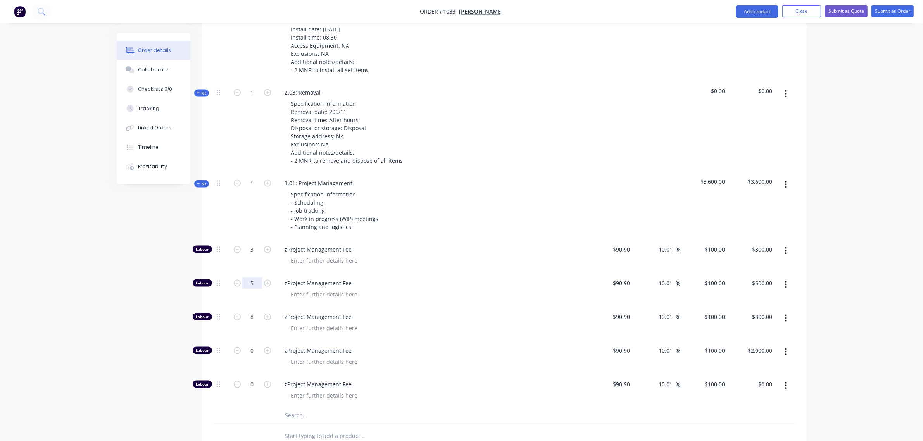
type input "$0.00"
click at [245, 277] on input "5" at bounding box center [252, 283] width 20 height 12
type input "0"
type input "$0.00"
click at [247, 244] on input "3" at bounding box center [252, 250] width 20 height 12
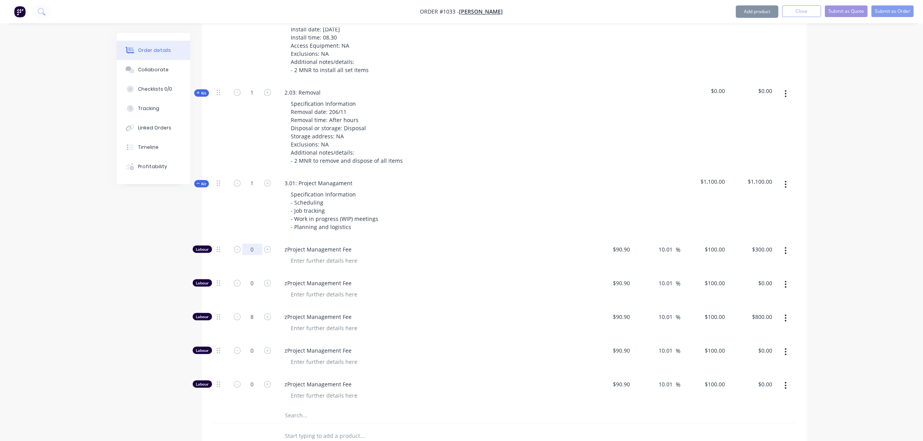
type input "0"
type input "$0.00"
drag, startPoint x: 466, startPoint y: 234, endPoint x: 478, endPoint y: 241, distance: 14.1
click at [466, 255] on div at bounding box center [434, 260] width 298 height 11
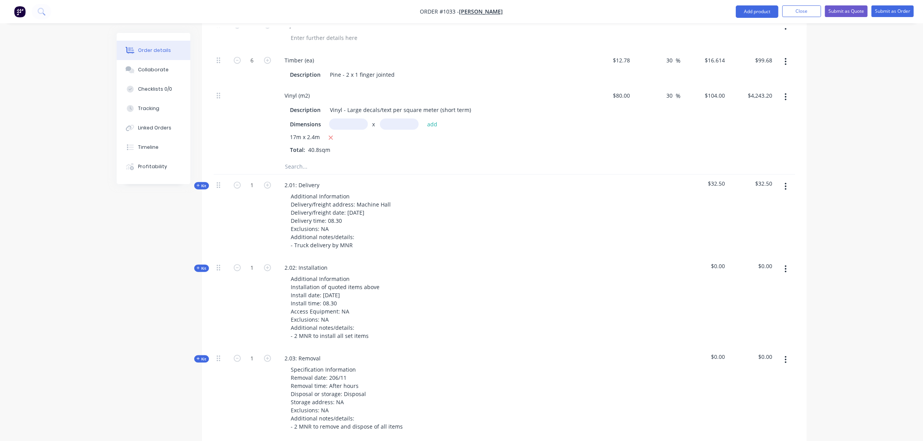
scroll to position [1106, 0]
click at [267, 179] on form "1" at bounding box center [252, 185] width 40 height 12
click at [266, 179] on form "1" at bounding box center [252, 185] width 40 height 12
click at [267, 182] on icon "button" at bounding box center [267, 185] width 7 height 7
click at [238, 182] on icon "button" at bounding box center [237, 185] width 7 height 7
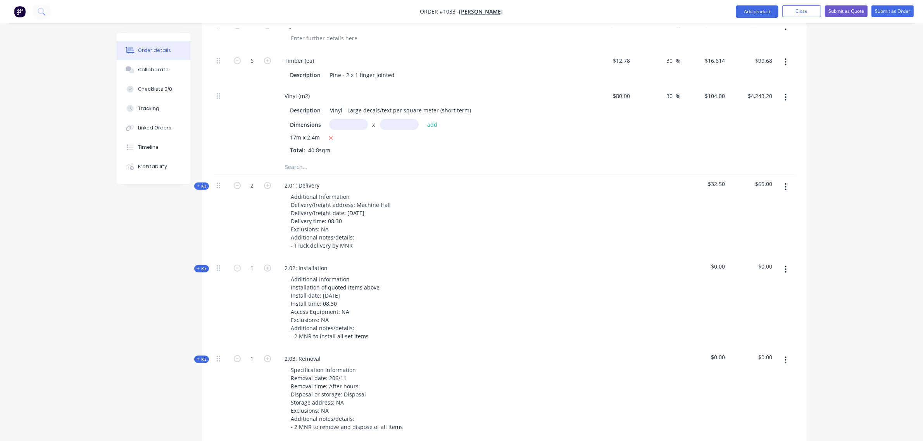
type input "1"
click at [206, 183] on span "Kit" at bounding box center [201, 186] width 10 height 6
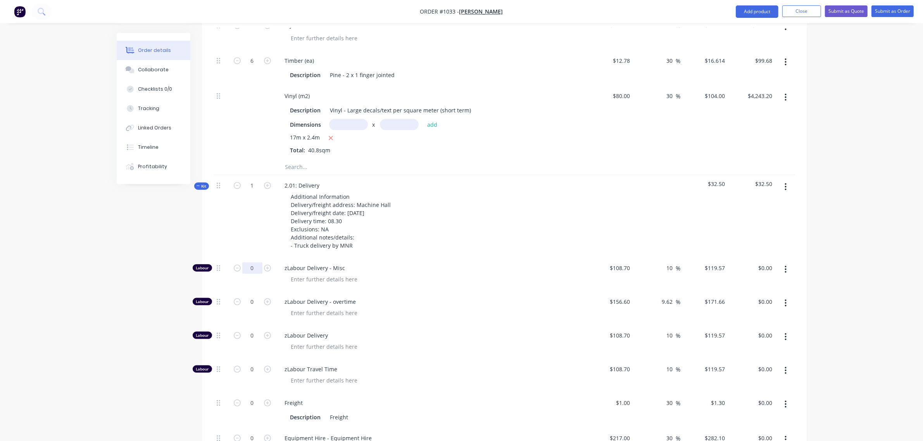
click at [249, 262] on input "0" at bounding box center [252, 268] width 20 height 12
type input "4"
type input "$478.28"
click at [250, 296] on input "0" at bounding box center [252, 302] width 20 height 12
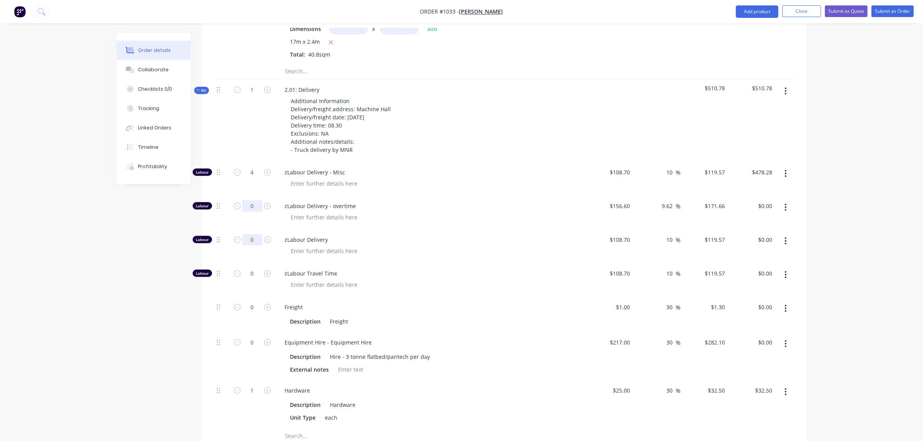
scroll to position [1202, 0]
click at [247, 234] on input "0" at bounding box center [252, 240] width 20 height 12
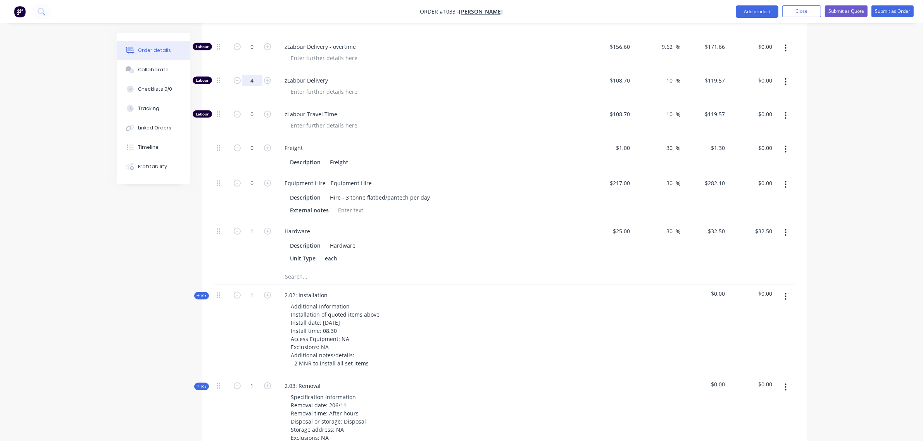
scroll to position [1364, 0]
type input "4"
type input "$478.28"
click at [250, 170] on div "0" at bounding box center [252, 194] width 46 height 48
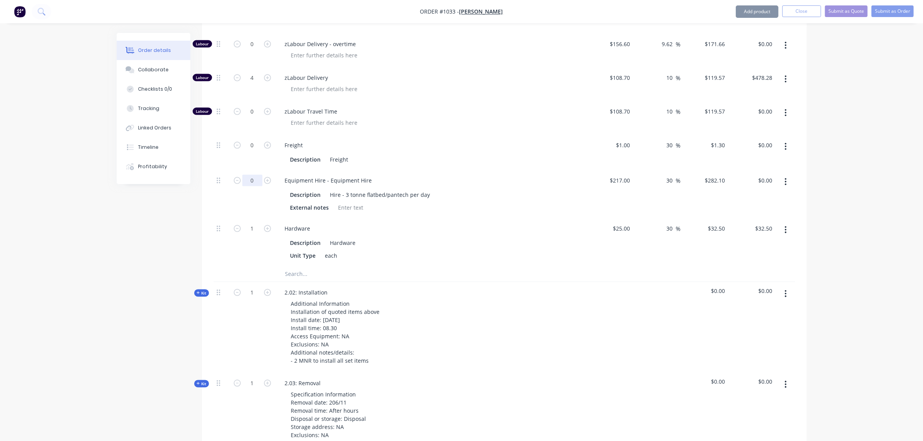
click at [251, 175] on input "0" at bounding box center [252, 181] width 20 height 12
click at [253, 223] on input "1" at bounding box center [252, 229] width 20 height 12
type input "12"
type input "$390.00"
click at [425, 237] on div "Description Hardware" at bounding box center [429, 242] width 284 height 11
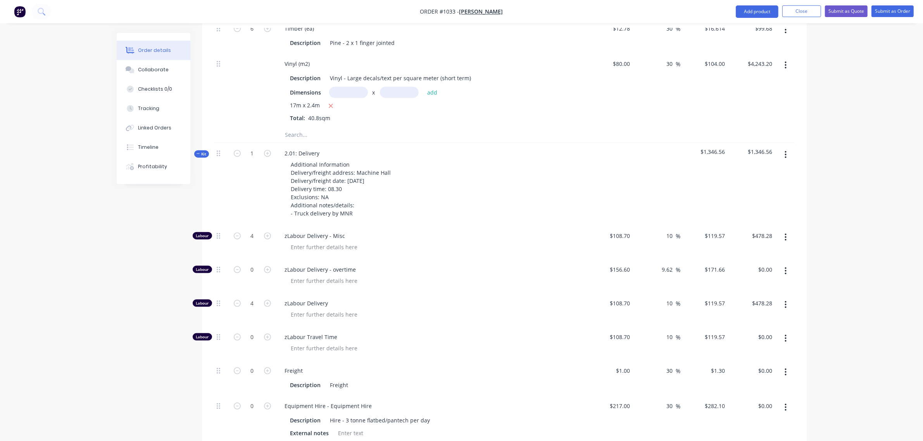
scroll to position [1138, 0]
click at [200, 152] on span "Kit" at bounding box center [201, 155] width 10 height 6
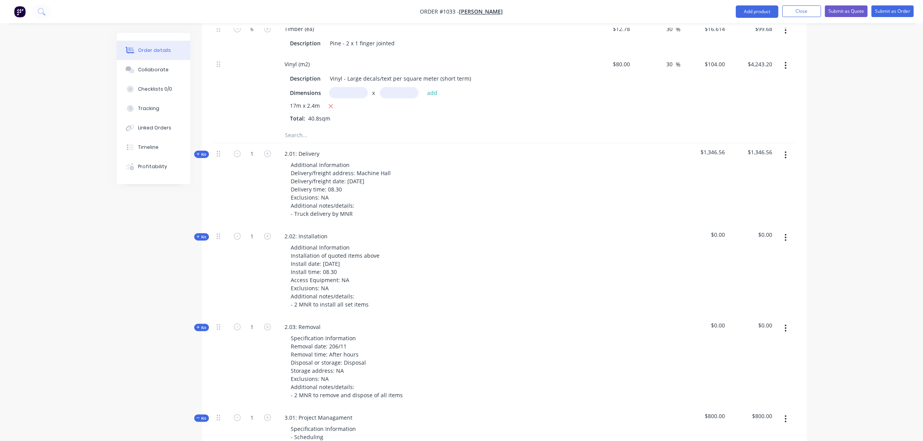
click at [204, 234] on span "Kit" at bounding box center [201, 237] width 10 height 6
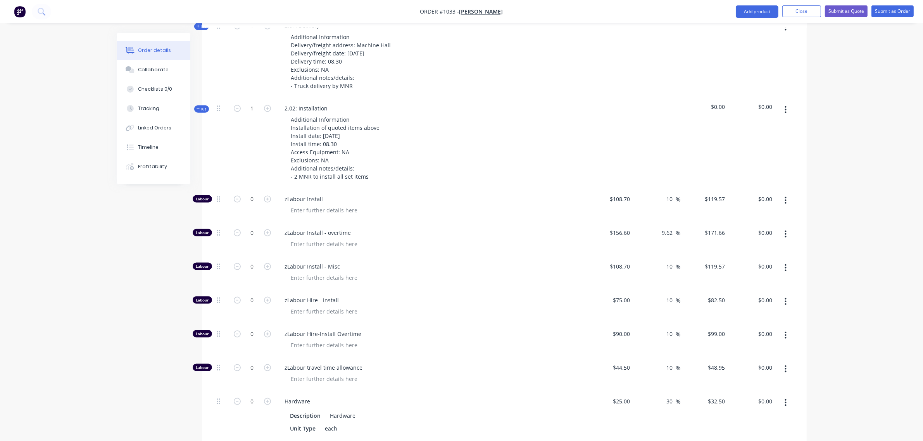
scroll to position [1267, 0]
click at [246, 192] on input "0" at bounding box center [252, 198] width 20 height 12
type input "12"
type input "$1,434.84"
click at [262, 142] on div "1" at bounding box center [252, 142] width 46 height 91
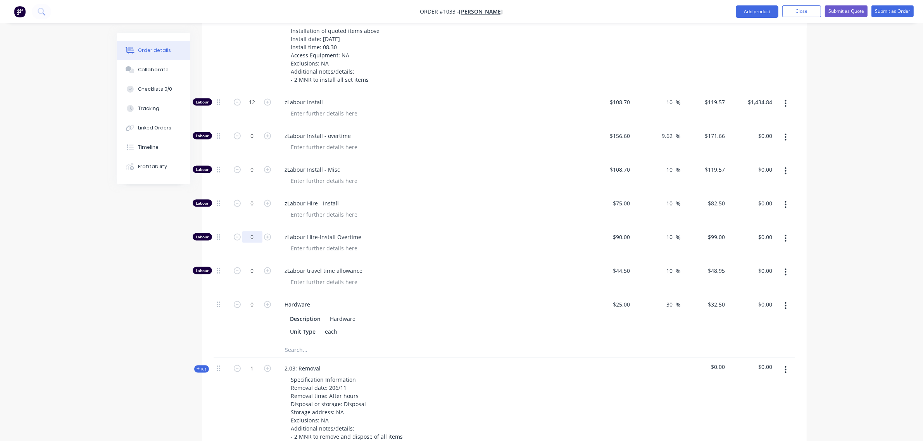
scroll to position [1364, 0]
click at [248, 298] on input "0" at bounding box center [252, 304] width 20 height 12
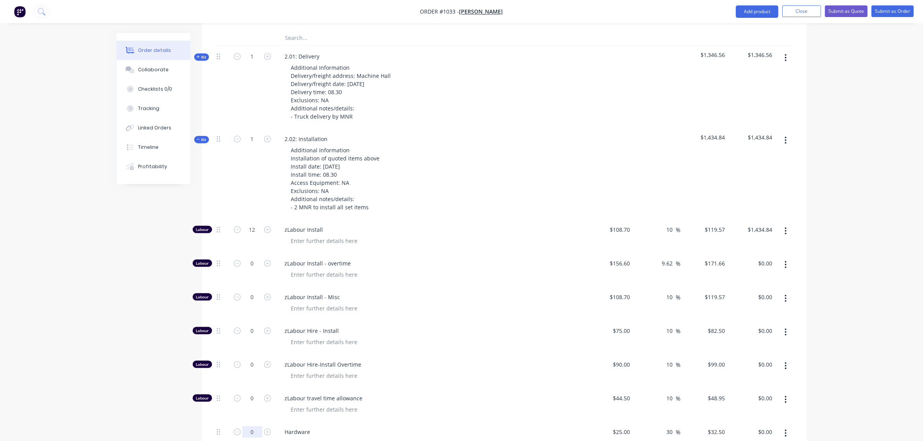
scroll to position [1235, 0]
click at [203, 137] on span "Kit" at bounding box center [201, 140] width 10 height 6
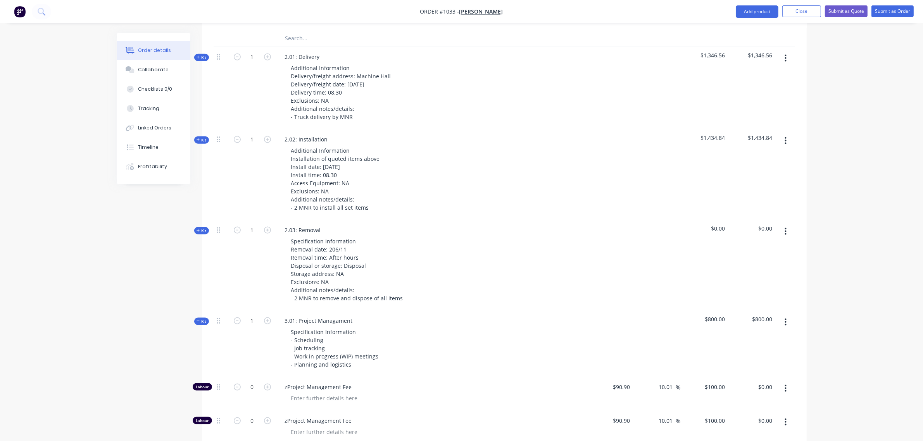
click at [206, 228] on span "Kit" at bounding box center [201, 231] width 10 height 6
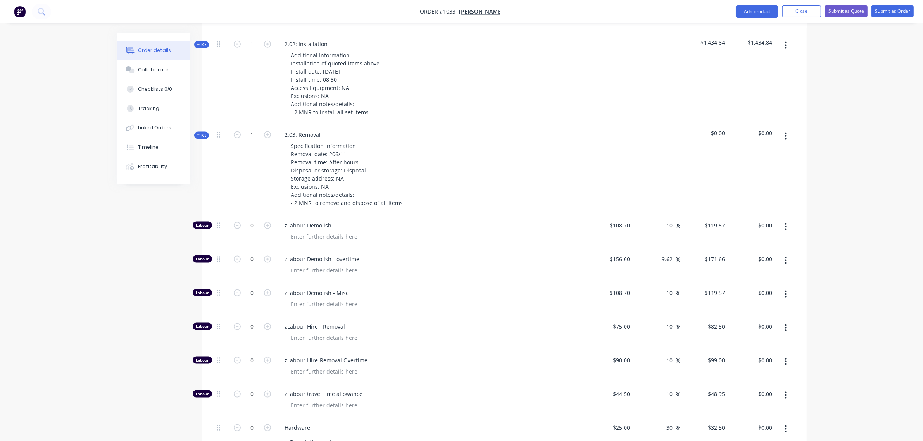
scroll to position [1331, 0]
click at [254, 252] on input "0" at bounding box center [252, 258] width 20 height 12
type input "8"
type input "$1,373.28"
click at [249, 286] on input "0" at bounding box center [252, 292] width 20 height 12
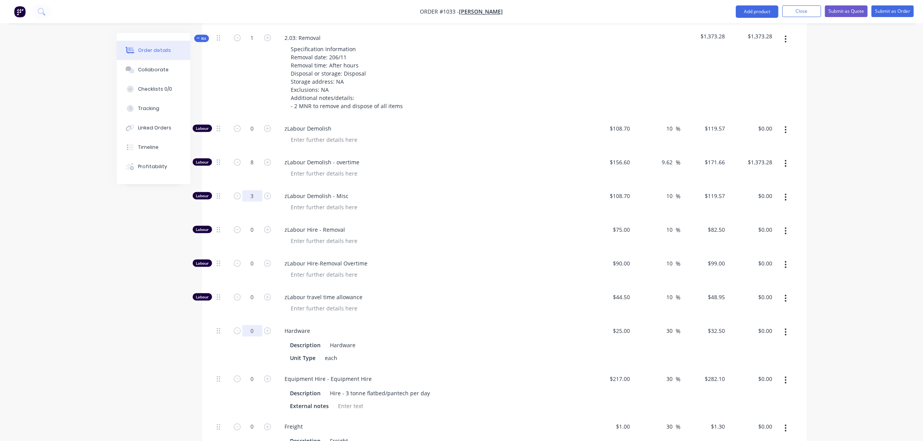
type input "3"
type input "$358.71"
click at [248, 325] on input "0" at bounding box center [252, 331] width 20 height 12
type input "12"
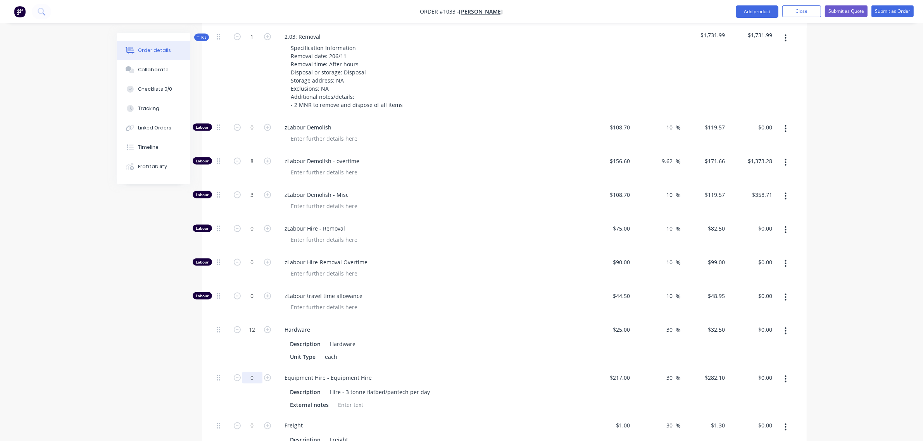
type input "$390.00"
click at [256, 372] on input "0" at bounding box center [252, 378] width 20 height 12
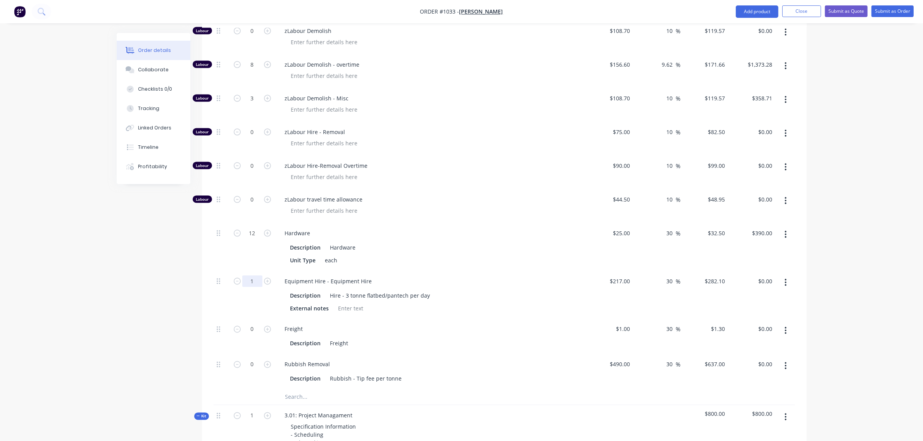
scroll to position [1525, 0]
type input "1"
type input "$282.10"
click at [252, 358] on input "0" at bounding box center [252, 364] width 20 height 12
type input "0.25"
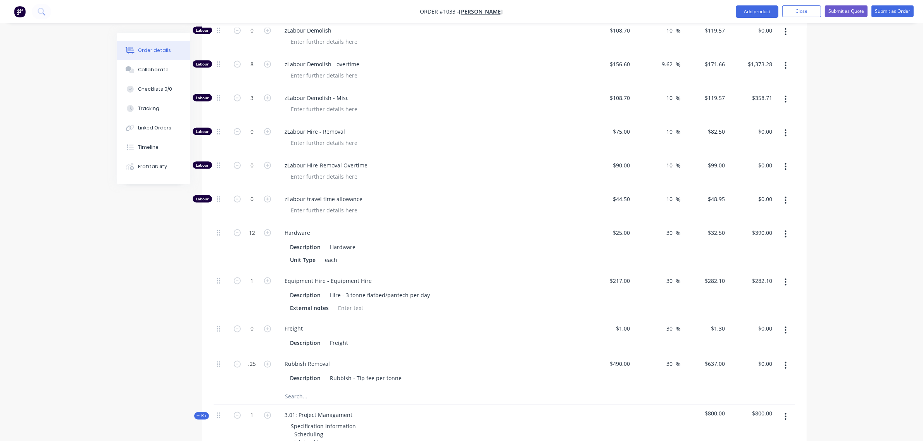
type input "$159.25"
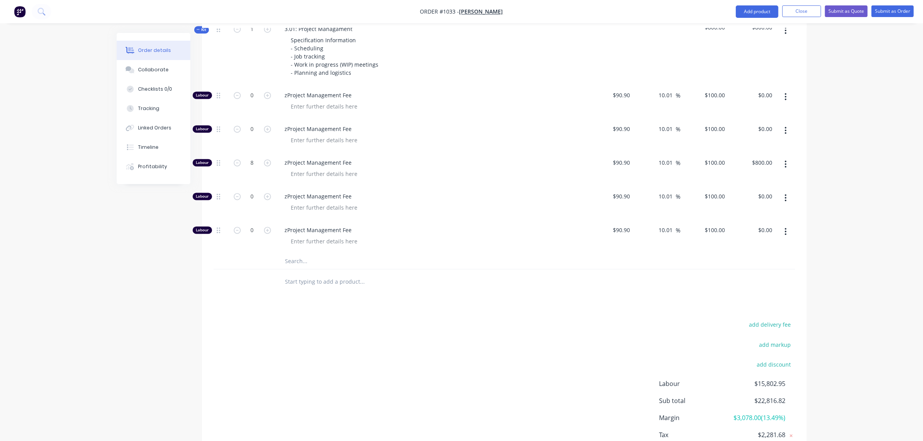
scroll to position [1911, 0]
click at [250, 157] on input "8" at bounding box center [252, 163] width 20 height 12
type input "12"
type input "$1,200.00"
click at [225, 328] on div "add delivery fee add markup add discount Labour $16,202.95 Sub total $23,216.82…" at bounding box center [503, 395] width 581 height 150
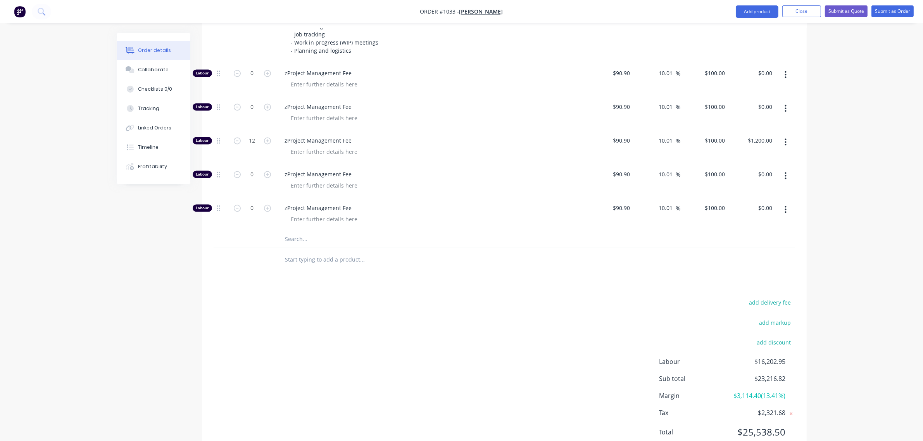
scroll to position [1943, 0]
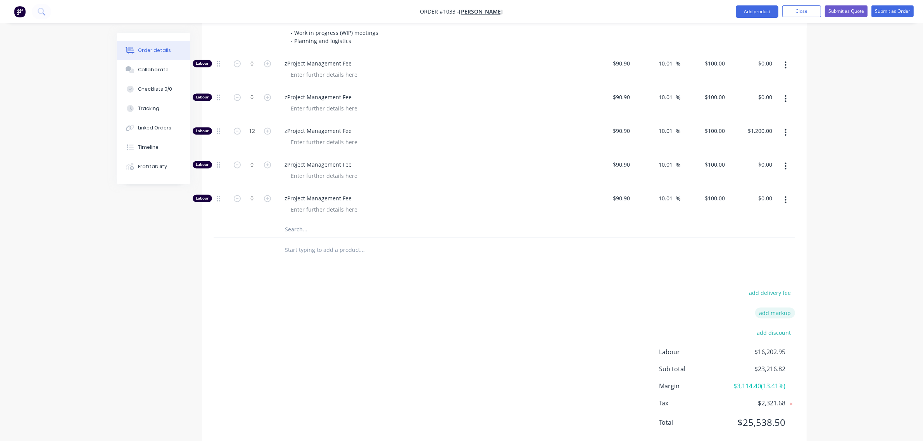
click at [783, 307] on button "add markup" at bounding box center [775, 312] width 40 height 10
click at [772, 310] on input at bounding box center [764, 316] width 35 height 12
type input "7"
click input "submit" at bounding box center [0, 0] width 0 height 0
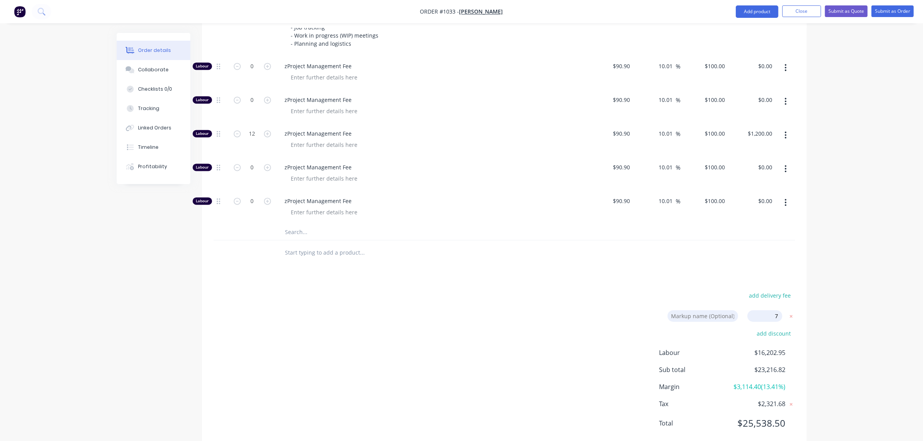
type input "17.7"
type input "$127.9399"
type input "$2,047.04"
type input "39.1"
type input "$208.65"
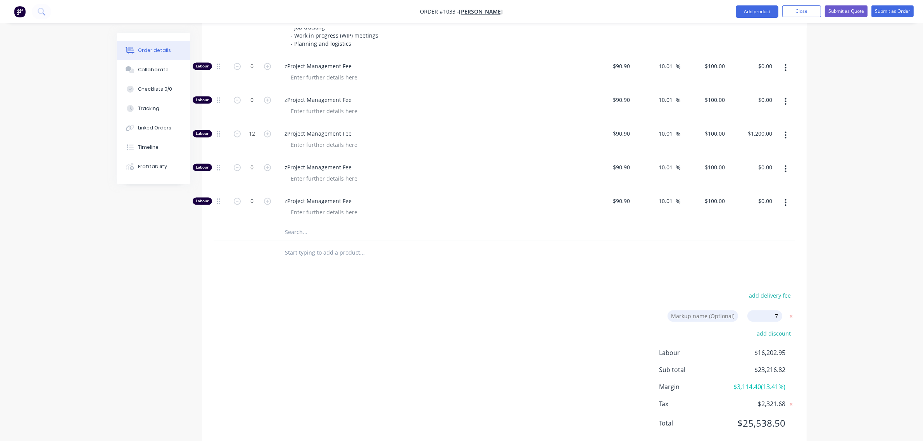
type input "$208.65"
type input "39.1"
type input "$23.6748"
type input "$378.80"
type input "39.1"
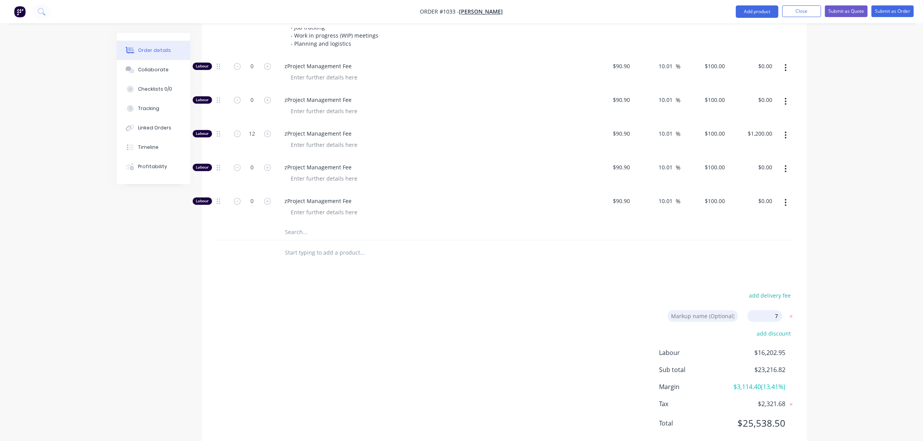
type input "$64.2225"
type input "$385.34"
type input "39.1"
type input "$127.3043"
type input "$63.65"
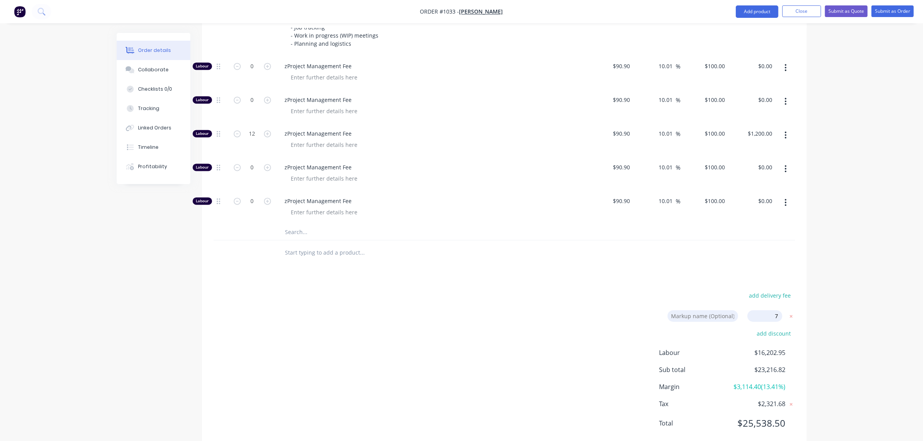
type input "39.1"
type input "$34.775"
type input "$347.75"
type input "39.1"
type input "$83.46"
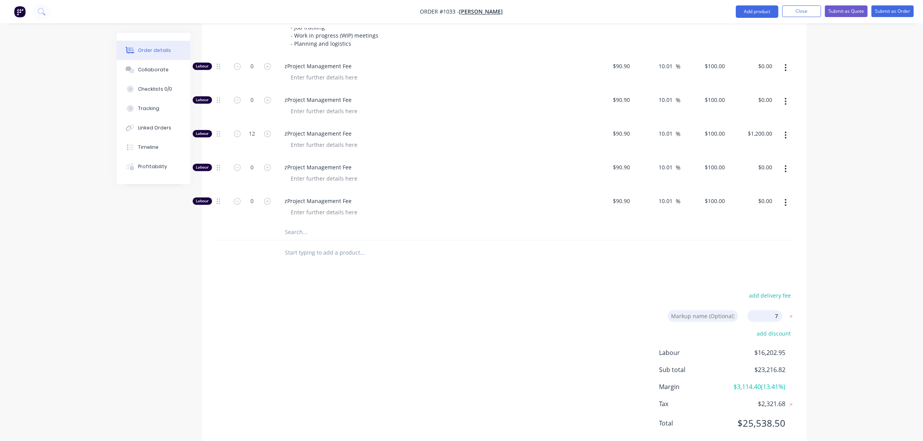
type input "$166.92"
type input "17.7"
type input "$127.9399"
type input "$511.76"
type input "17.7"
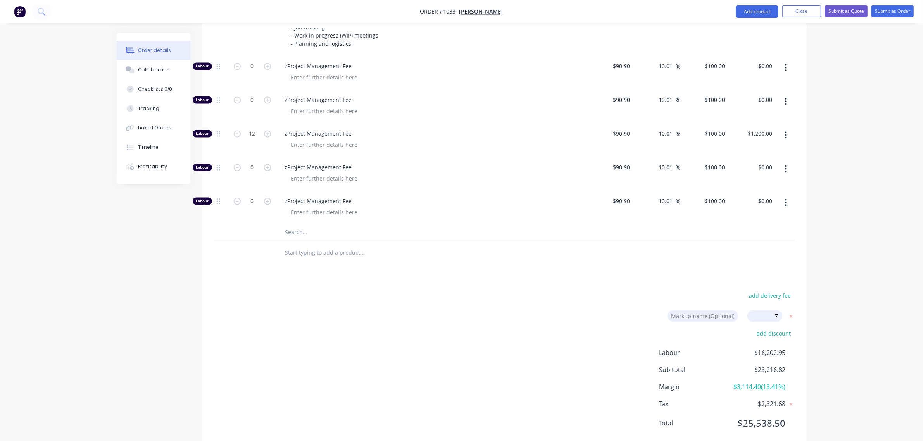
type input "$127.9399"
type input "$255.88"
type input "28.4"
type input "$191.209"
type input "$382.42"
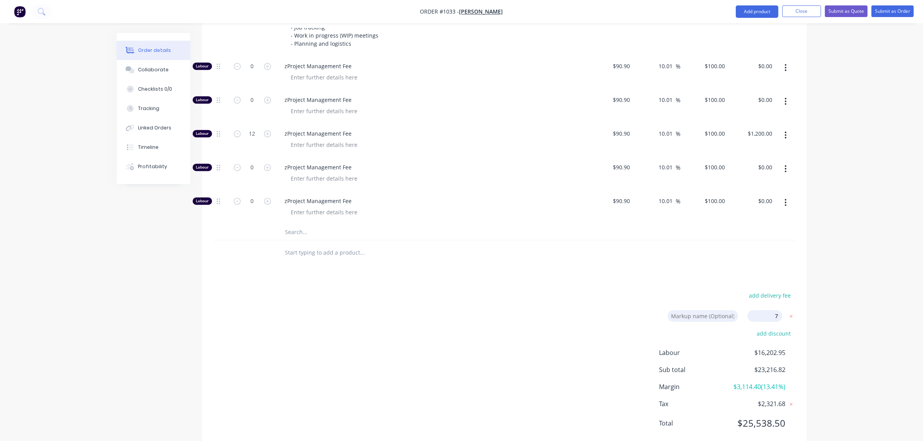
type input "17.7"
type input "$127.9399"
type input "17.7"
type input "$127.9399"
type input "$511.76"
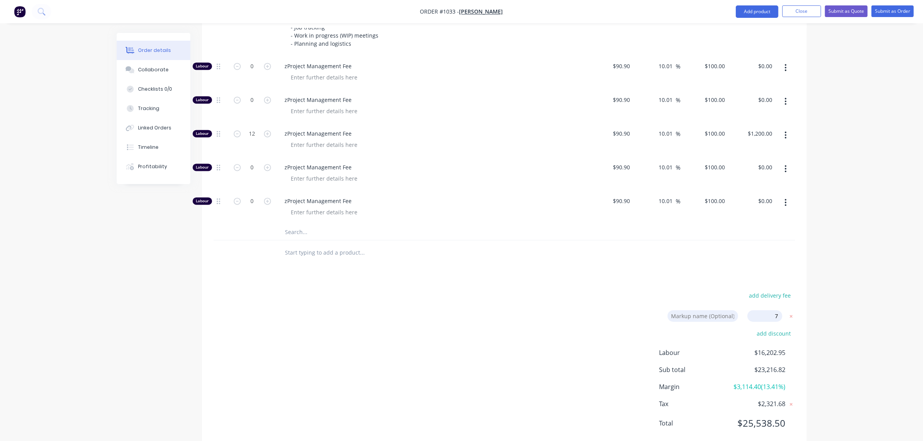
type input "17.7"
type input "$127.9399"
type input "$3,070.56"
type input "17.7"
type input "$127.9399"
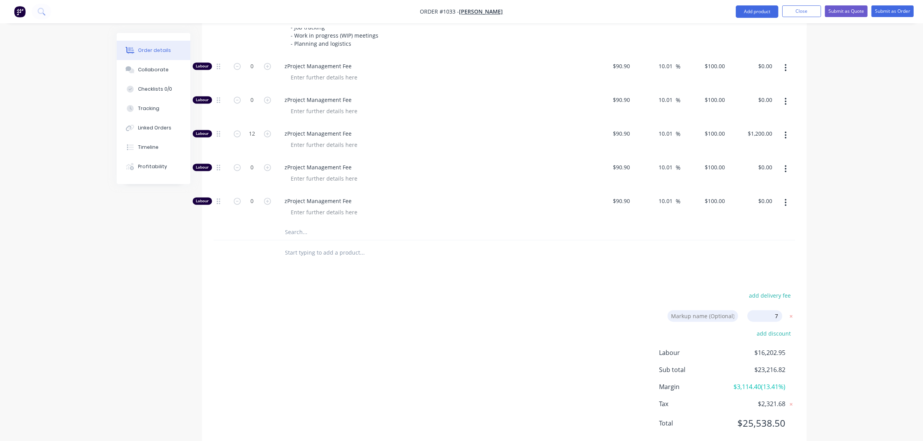
type input "$767.64"
type input "17.7"
type input "$127.9399"
type input "17.7"
type input "$127.9399"
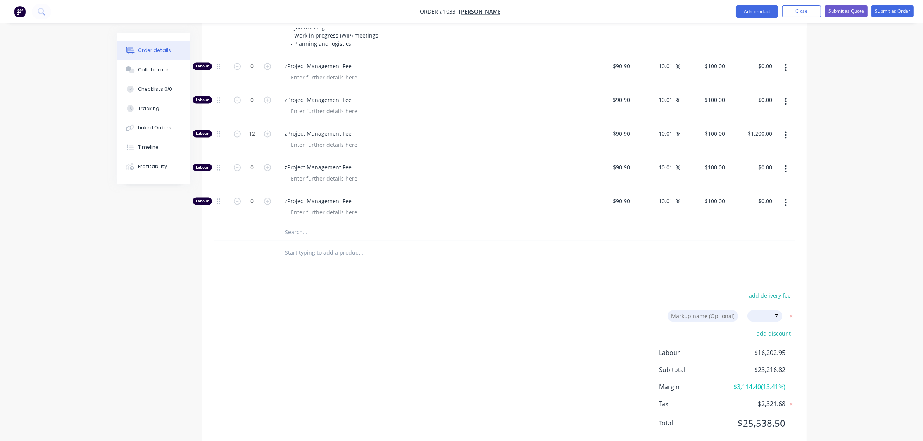
type input "$4,094.08"
type input "39.1"
type input "$17.777"
type input "$106.66"
type input "39.1"
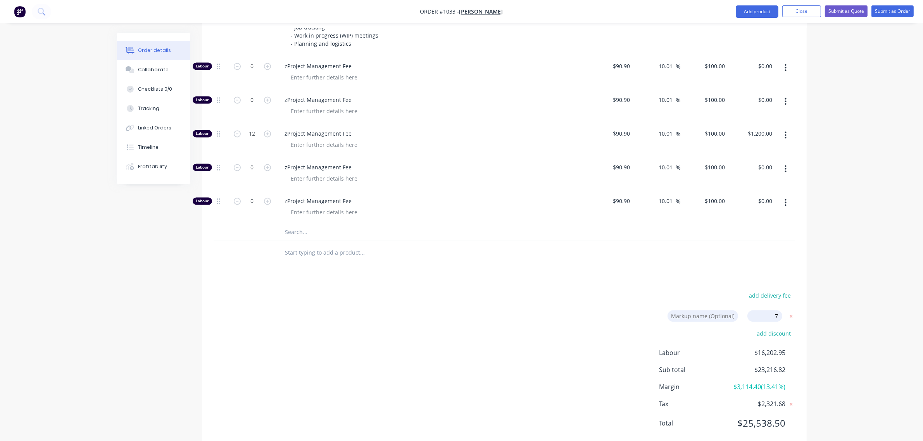
type input "$111.28"
type input "$4,540.22"
type input "17.71"
type input "$107.00"
type input "17.71"
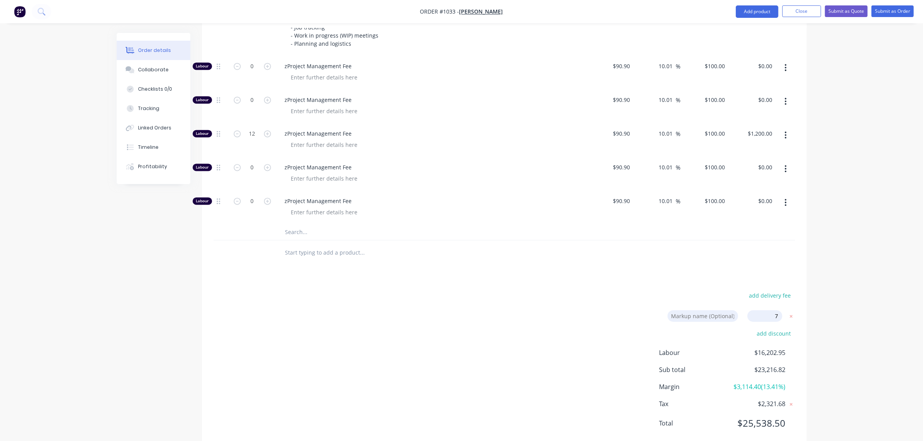
type input "$107.00"
type input "17.71"
type input "$107.00"
type input "$1,284.00"
type input "17.71"
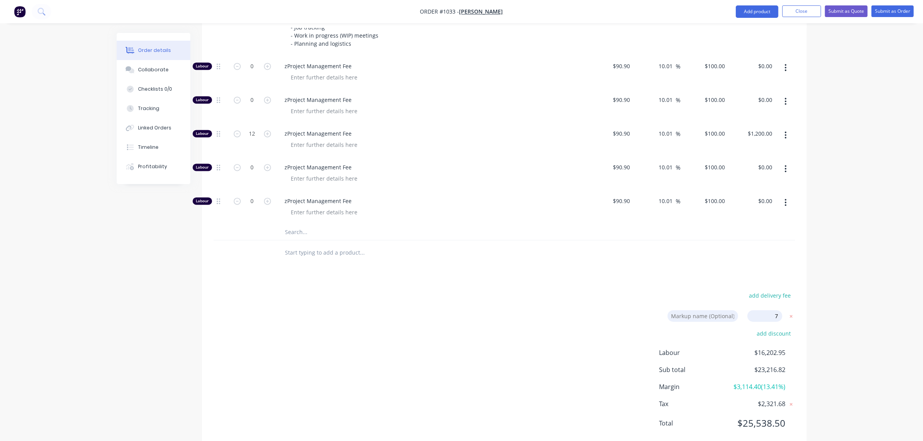
type input "$107.00"
type input "17.71"
type input "$107.00"
type input "17.7"
type input "$127.9399"
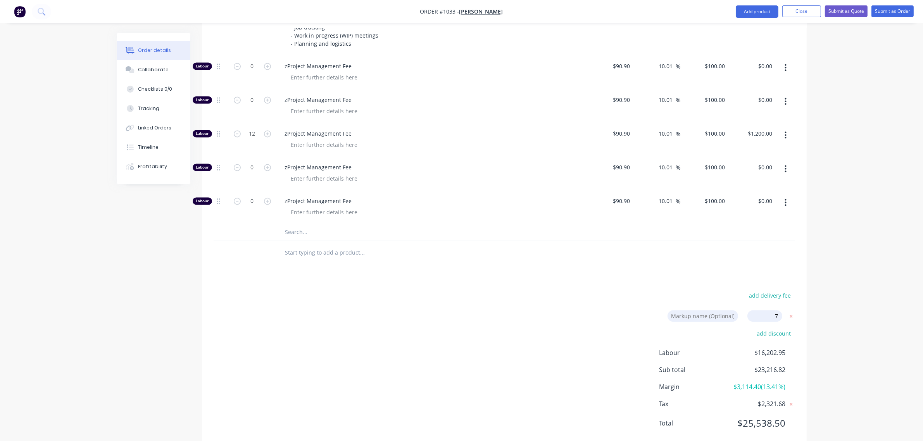
type input "17.29"
type input "$183.6762"
type input "$1,469.41"
type input "17.7"
type input "$127.9399"
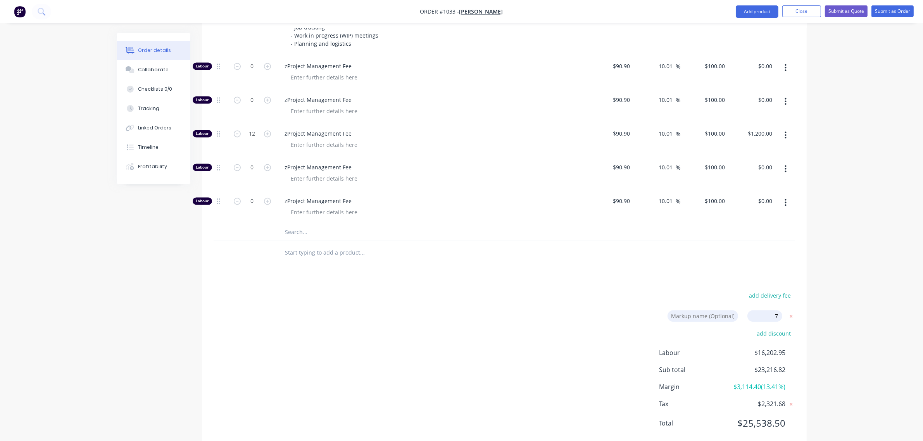
type input "$383.82"
type input "17.7"
type input "$88.275"
type input "17.7"
type input "$105.93"
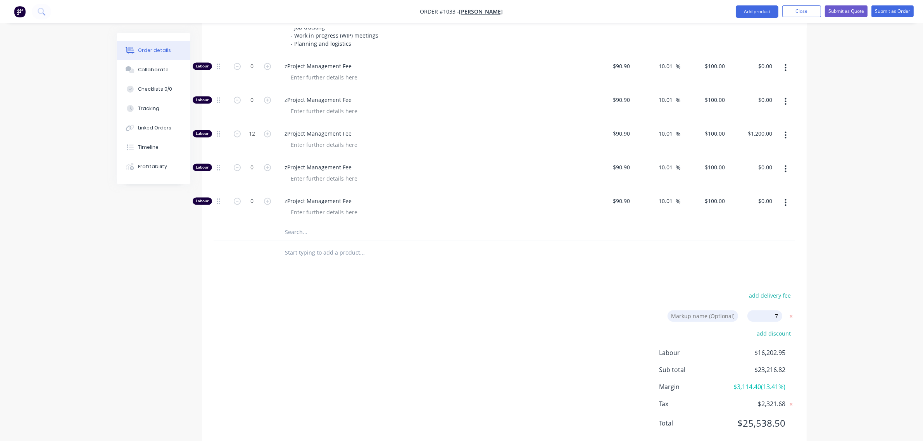
type input "17.7"
type input "$52.3765"
type input "39.1"
type input "$34.775"
type input "$417.30"
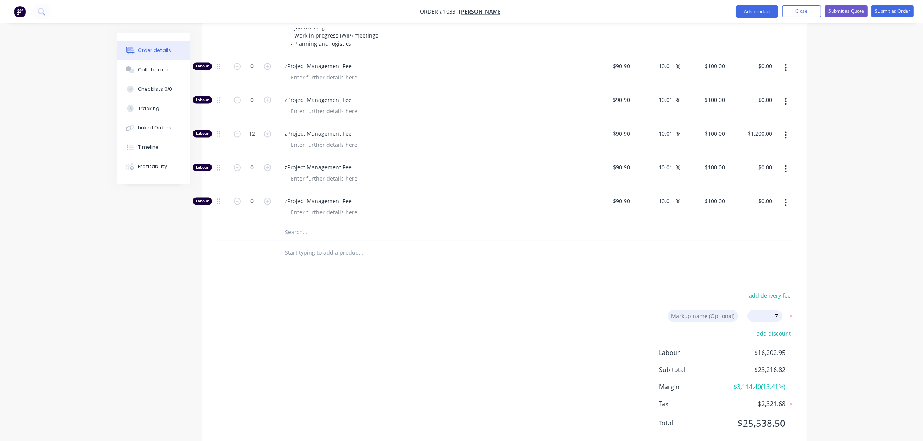
type input "39.1"
type input "$301.847"
type input "$301.85"
type input "39.1"
type input "$1.391"
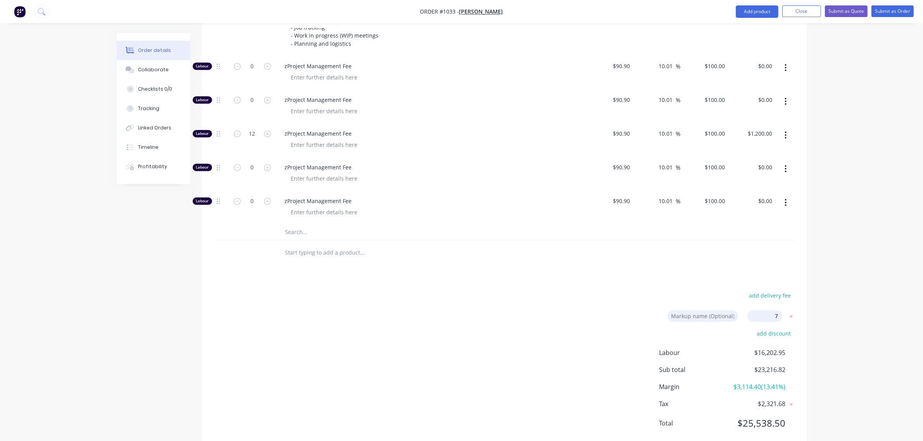
type input "39.1"
type input "$681.59"
type input "$170.40"
click at [775, 311] on span "7.00%" at bounding box center [773, 315] width 15 height 8
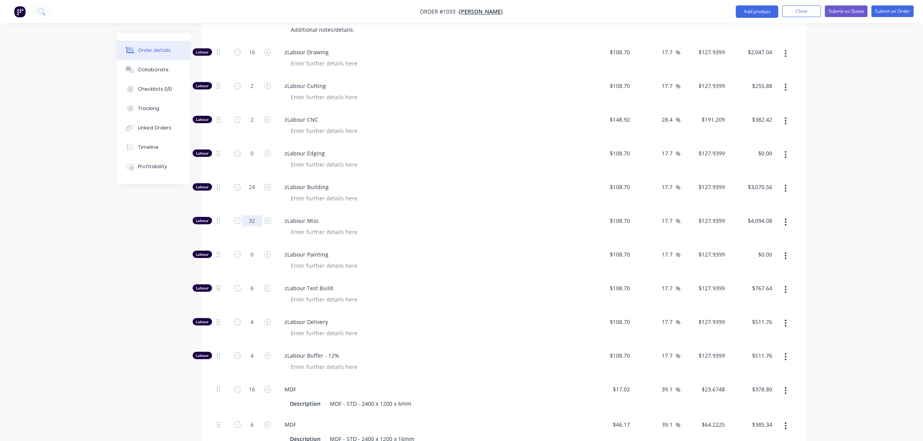
scroll to position [553, 0]
click at [252, 215] on input "32" at bounding box center [252, 221] width 20 height 12
type input "24"
type input "$3,070.56"
click at [365, 211] on div "zLabour Misc" at bounding box center [430, 228] width 310 height 34
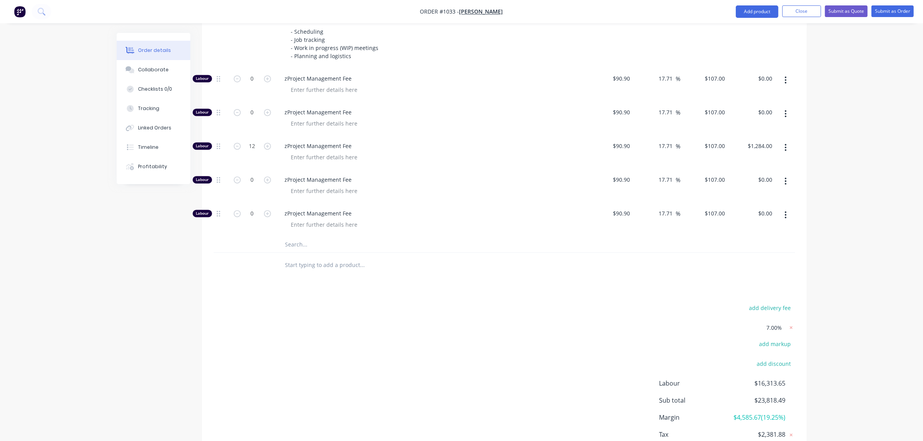
scroll to position [1928, 0]
